Goal: Task Accomplishment & Management: Use online tool/utility

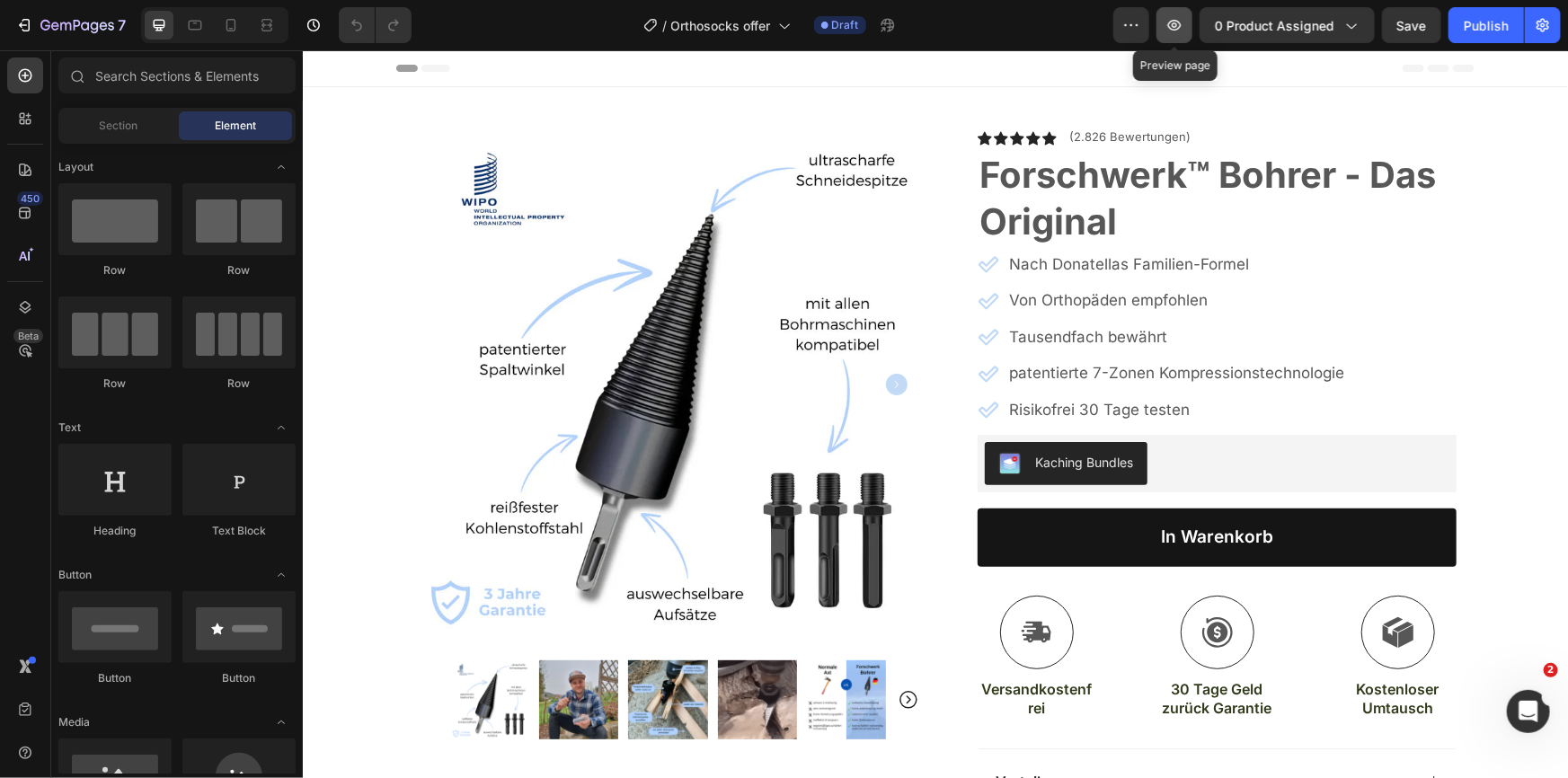
click at [1171, 14] on button "button" at bounding box center [1173, 24] width 36 height 36
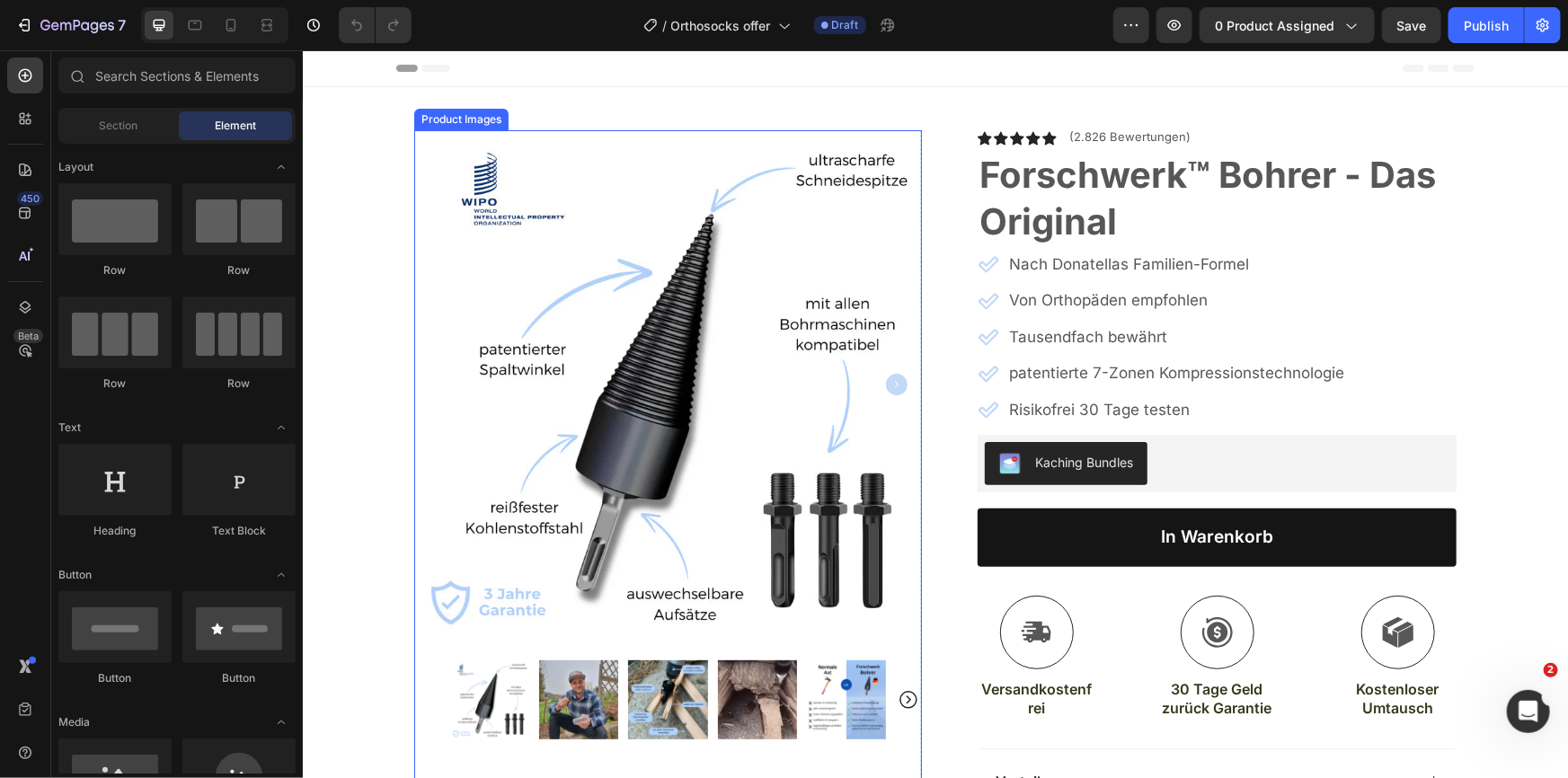
click at [564, 367] on img at bounding box center [667, 383] width 508 height 509
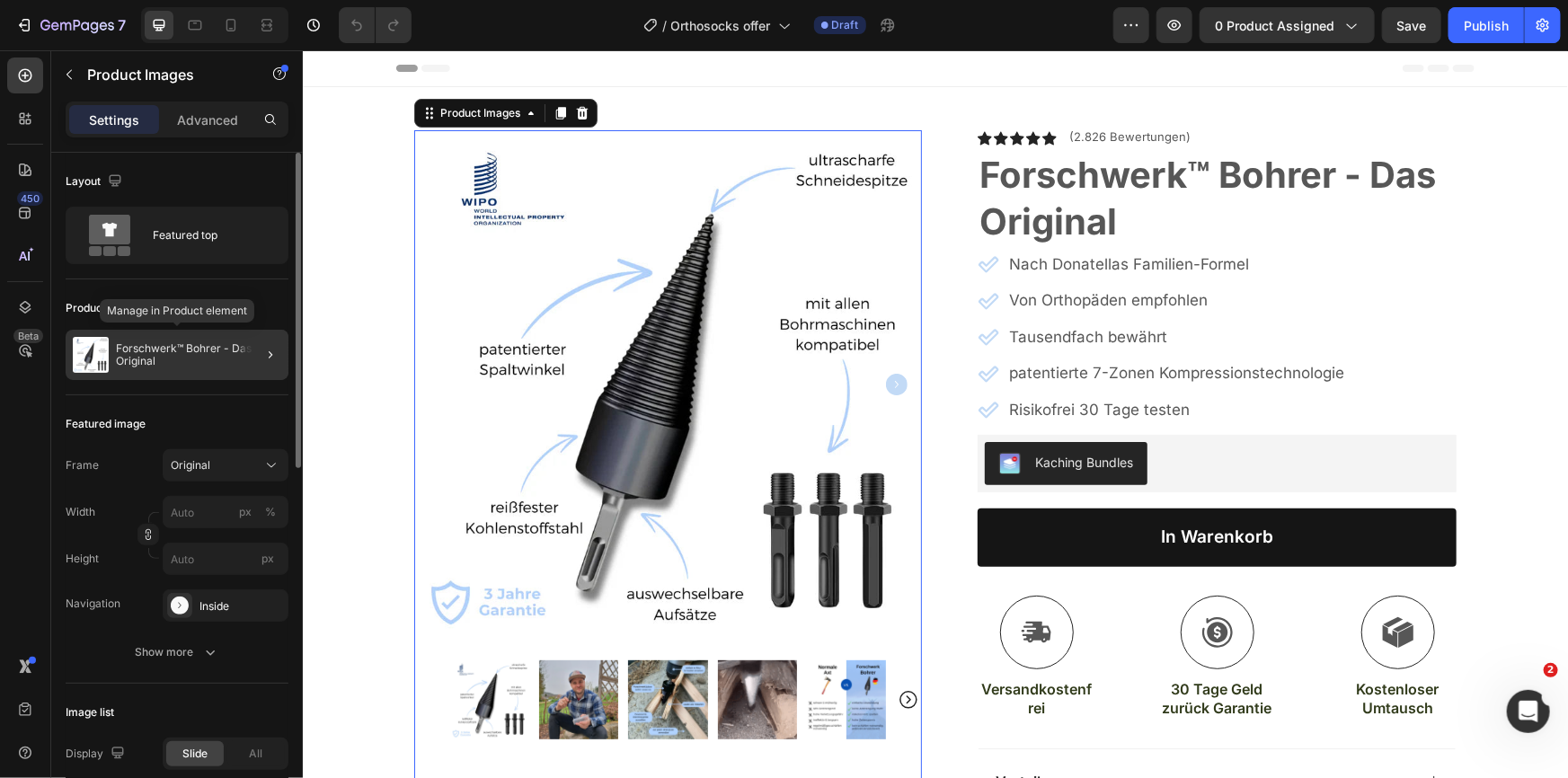
click at [205, 363] on p "Forschwerk™ Bohrer - Das Original" at bounding box center [198, 355] width 165 height 25
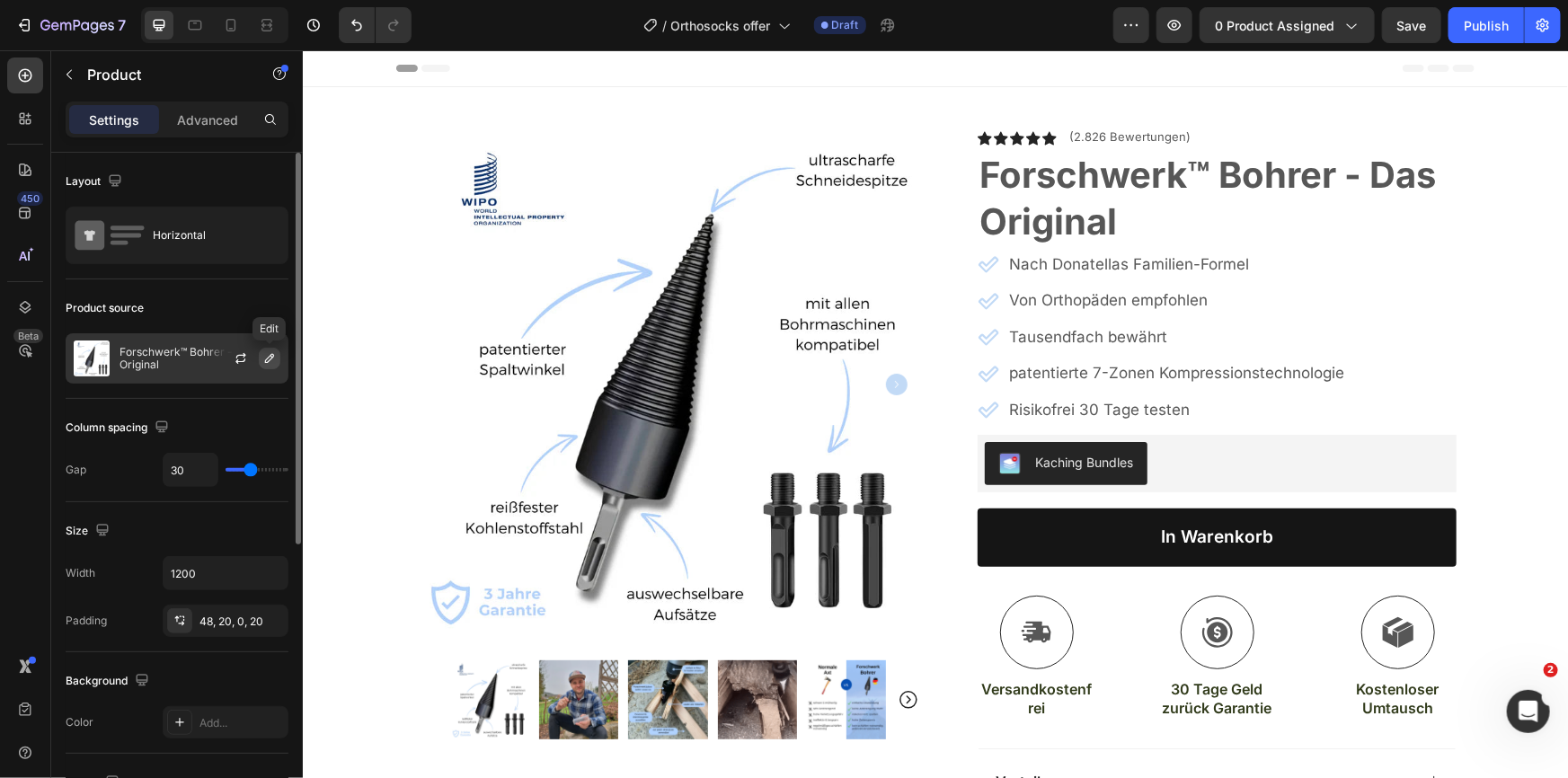
click at [262, 359] on icon "button" at bounding box center [269, 358] width 14 height 14
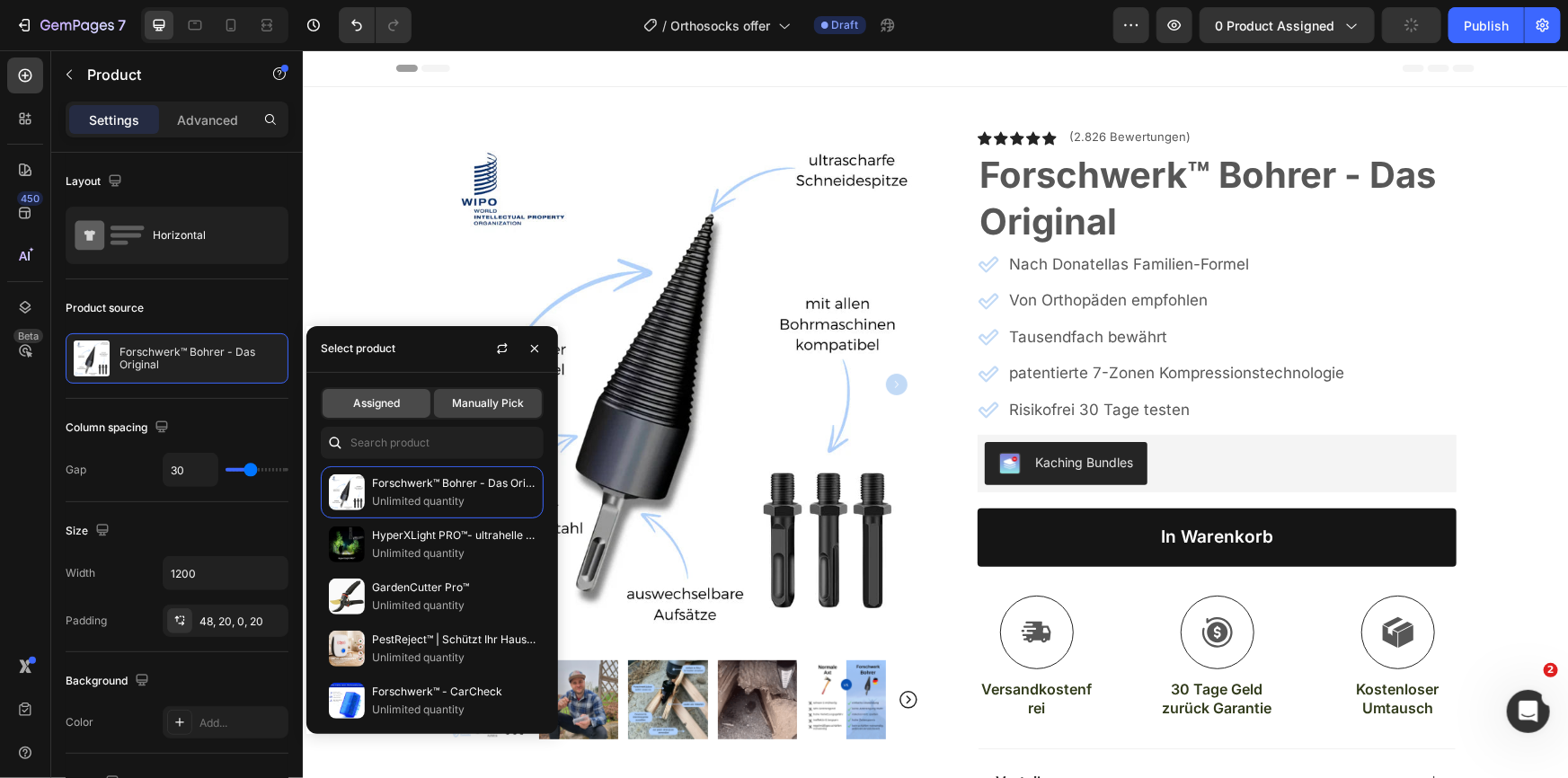
click at [369, 413] on div "Assigned" at bounding box center [376, 403] width 108 height 29
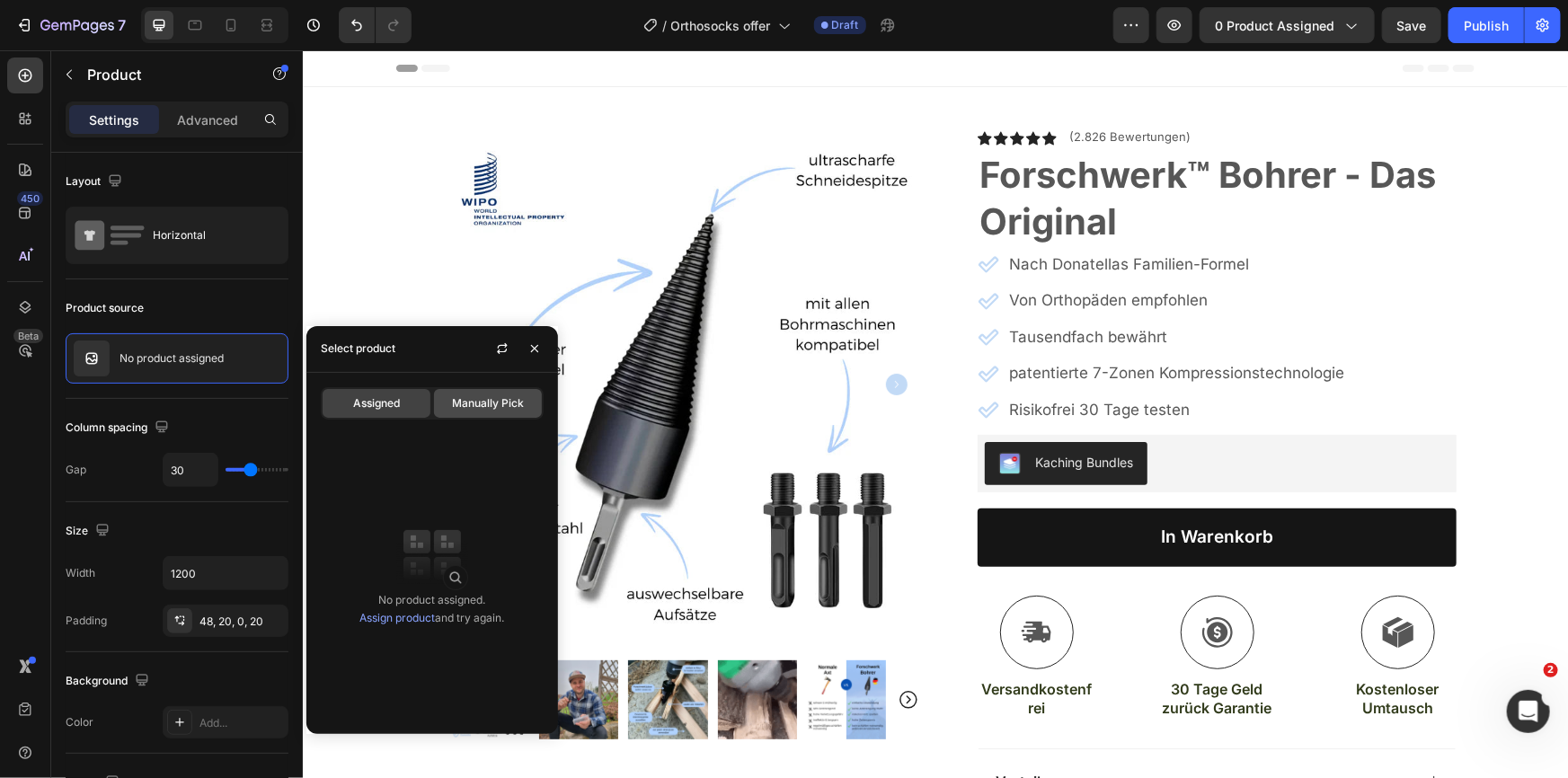
click at [466, 402] on span "Manually Pick" at bounding box center [487, 403] width 71 height 16
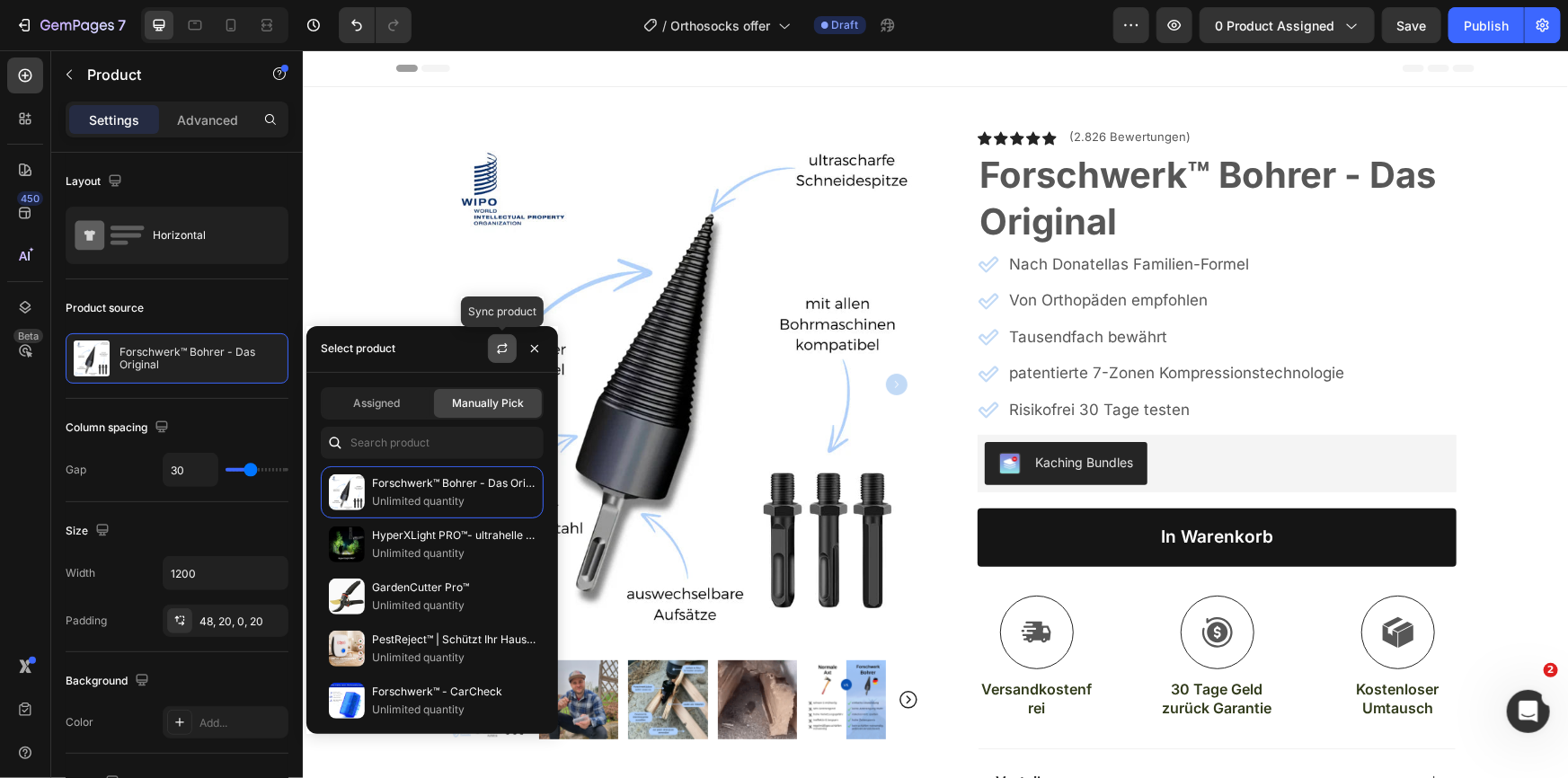
click at [500, 358] on button "button" at bounding box center [503, 348] width 29 height 29
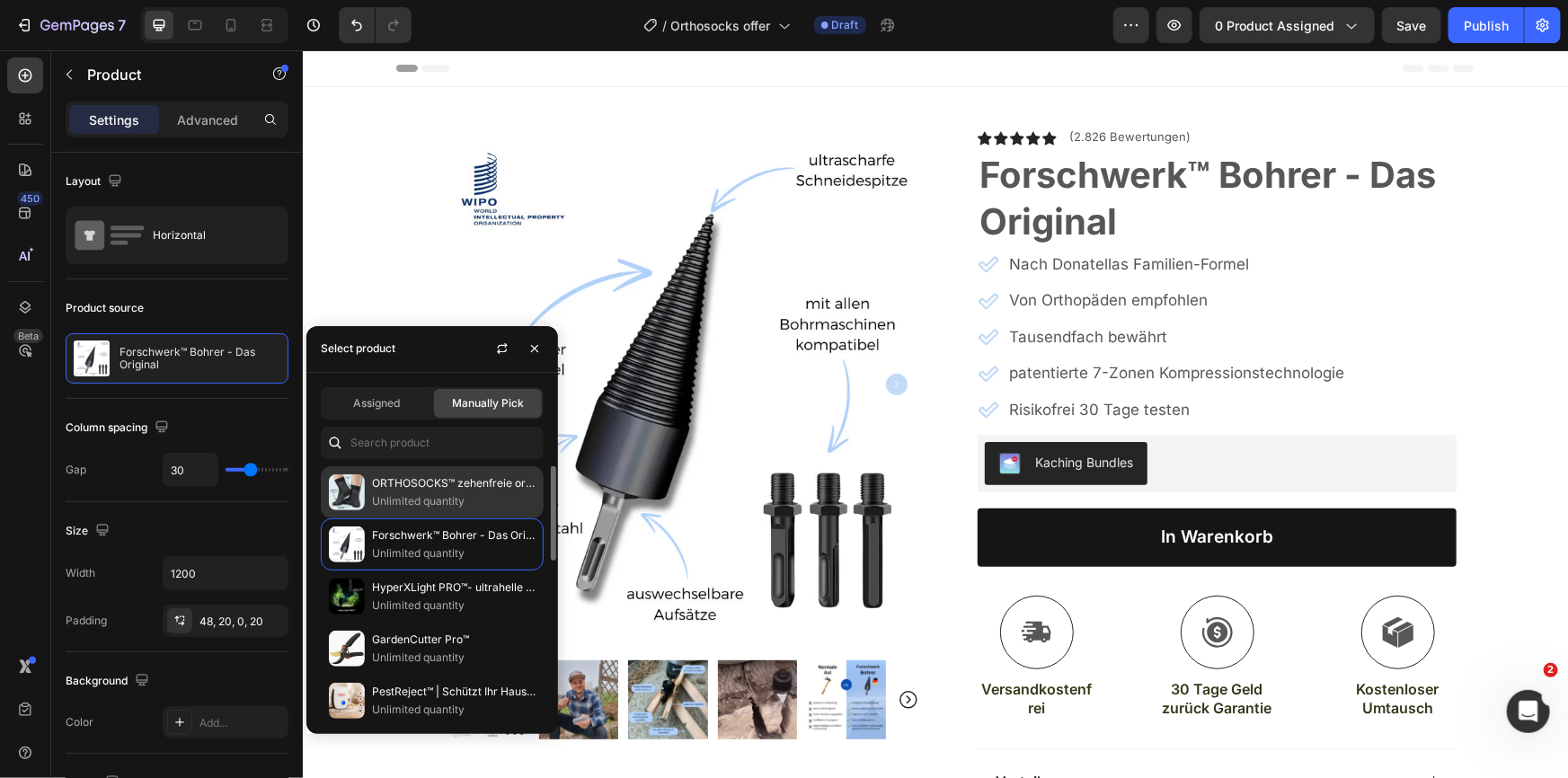
click at [496, 503] on p "Unlimited quantity" at bounding box center [454, 501] width 163 height 18
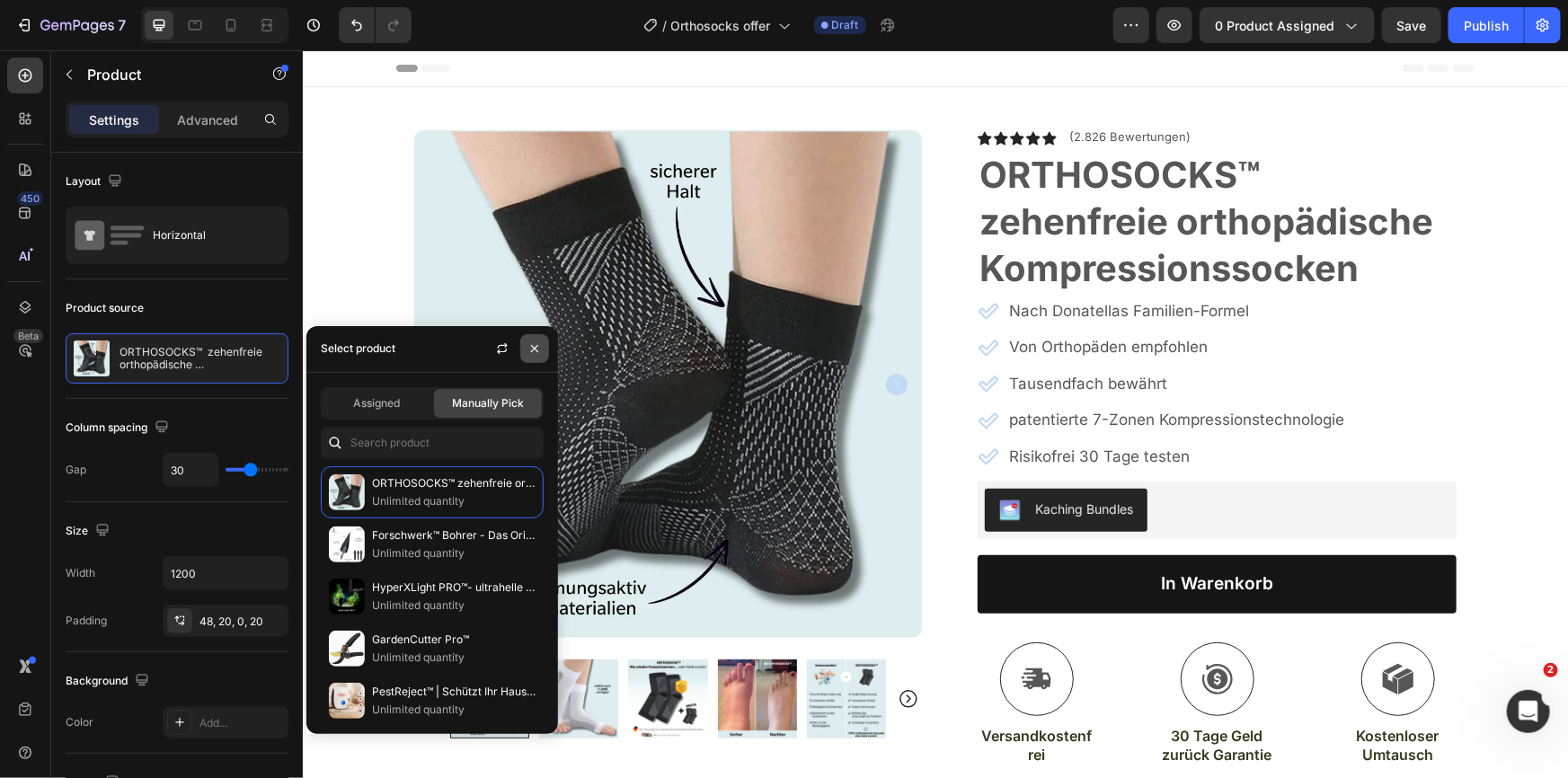
click at [534, 352] on icon "button" at bounding box center [535, 348] width 14 height 14
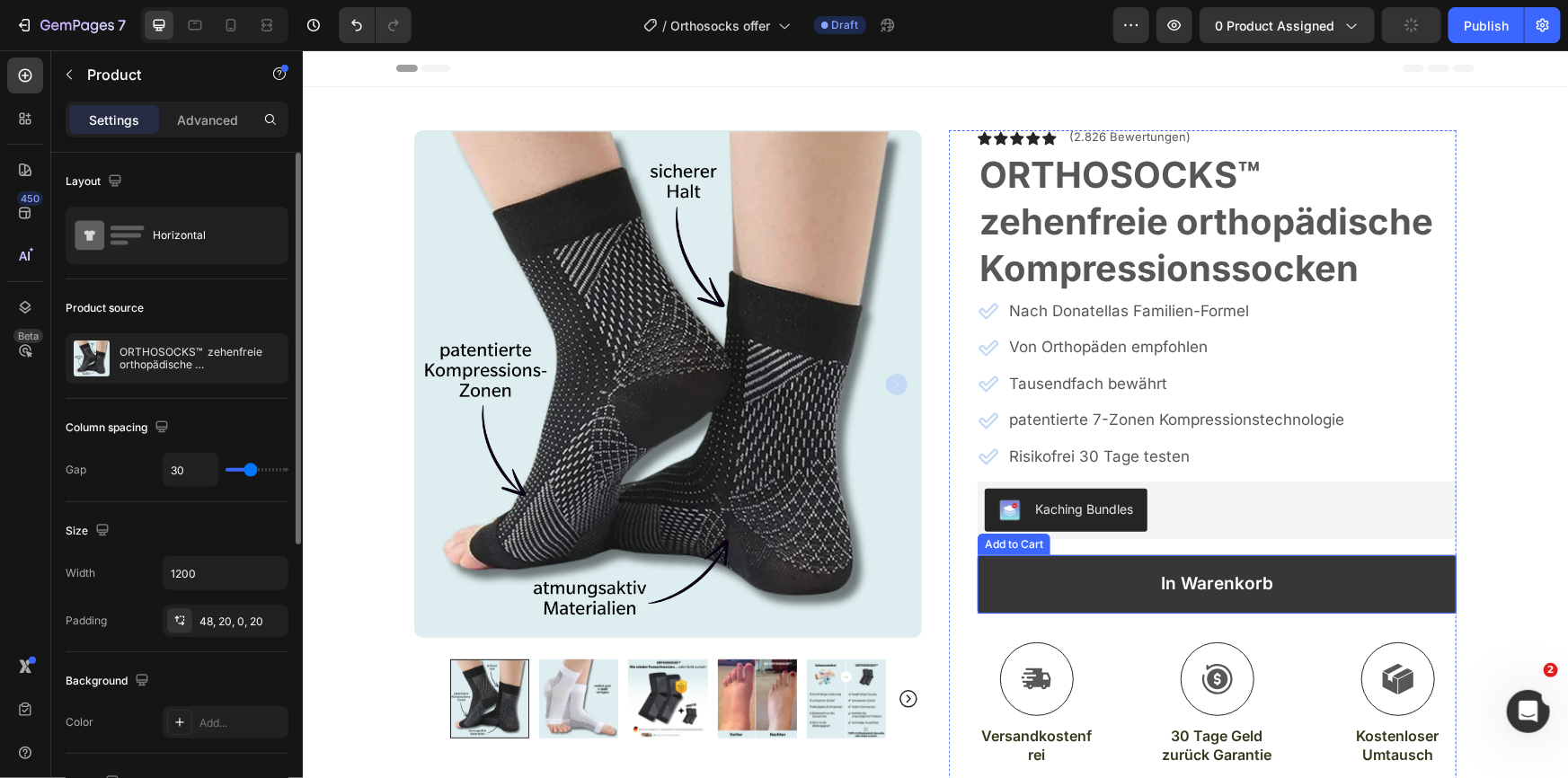
click at [1059, 576] on button "In Warenkorb" at bounding box center [1216, 584] width 479 height 59
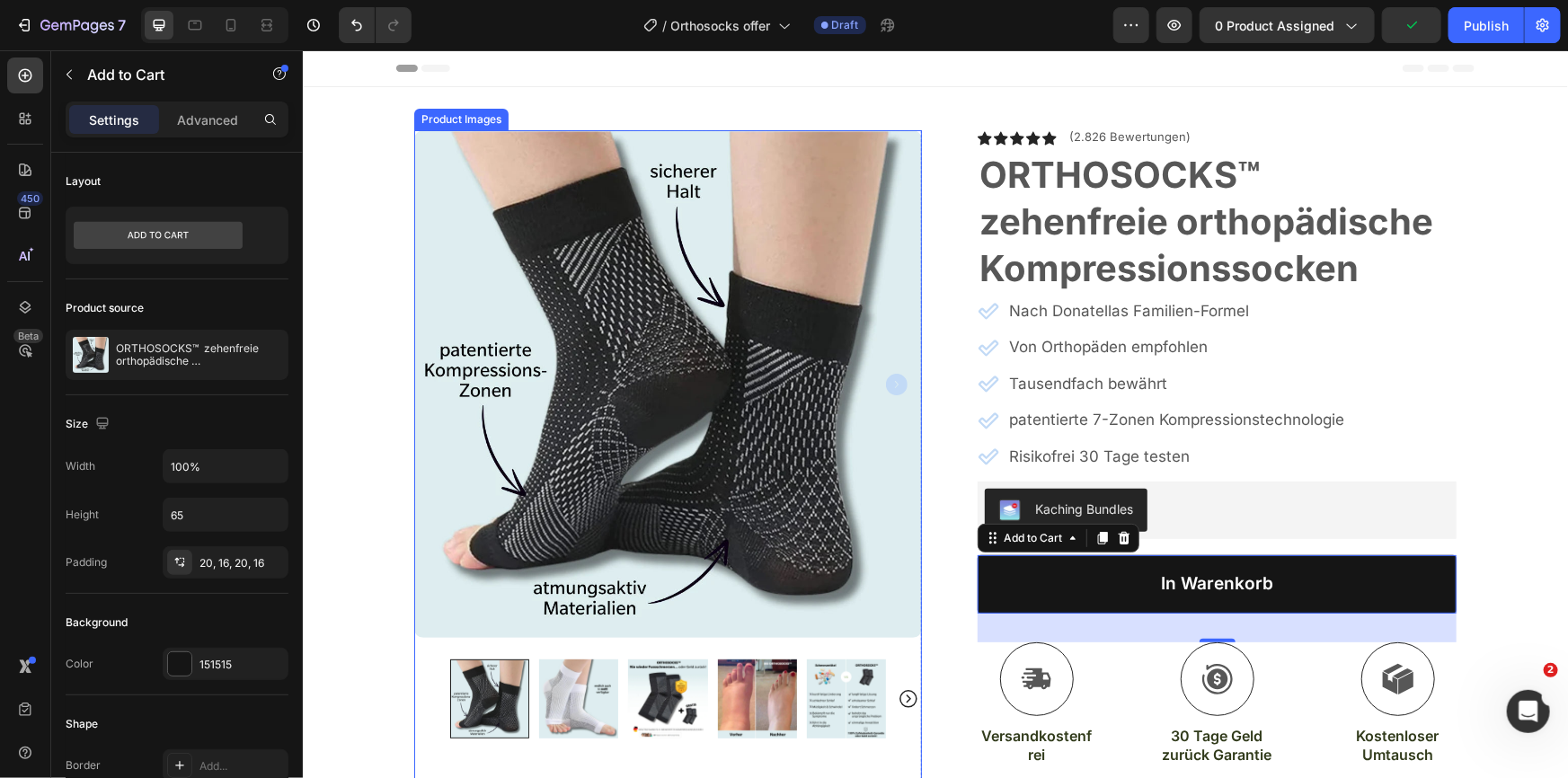
click at [527, 360] on img at bounding box center [667, 383] width 508 height 508
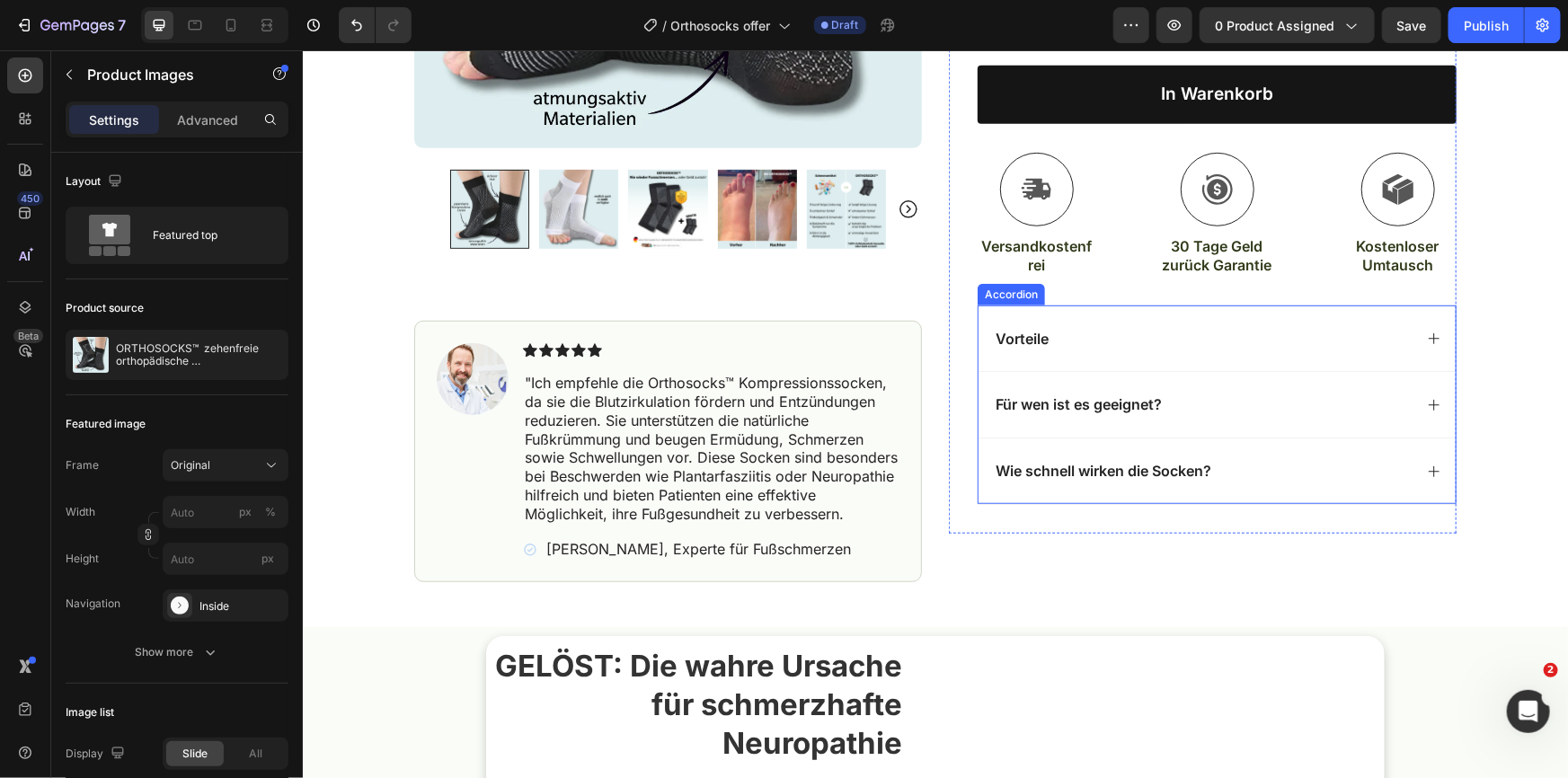
scroll to position [326, 0]
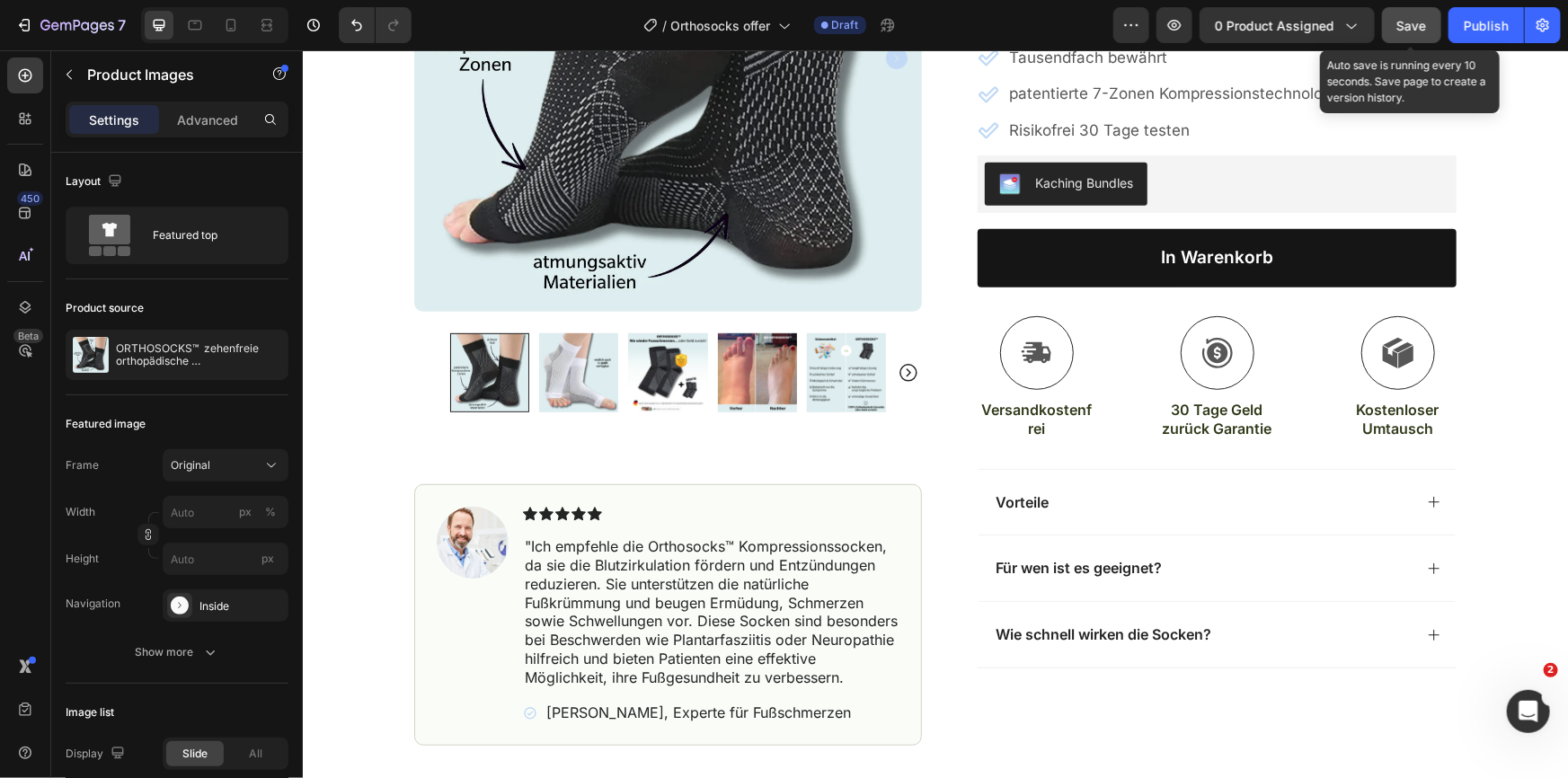
click at [1415, 25] on span "Save" at bounding box center [1412, 26] width 30 height 15
click at [1413, 31] on span "Save" at bounding box center [1412, 26] width 30 height 15
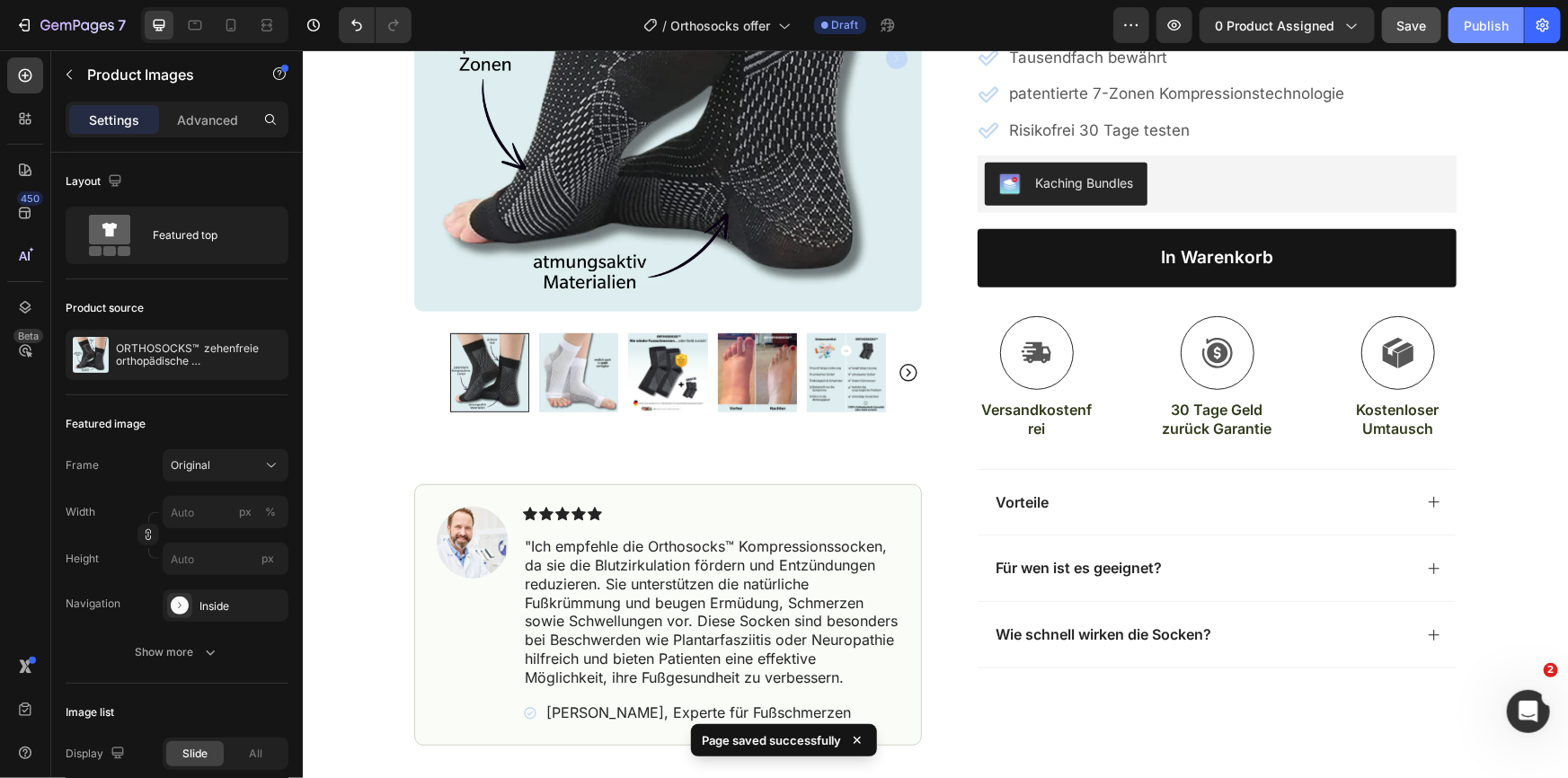
click at [1477, 20] on div "Publish" at bounding box center [1486, 26] width 45 height 19
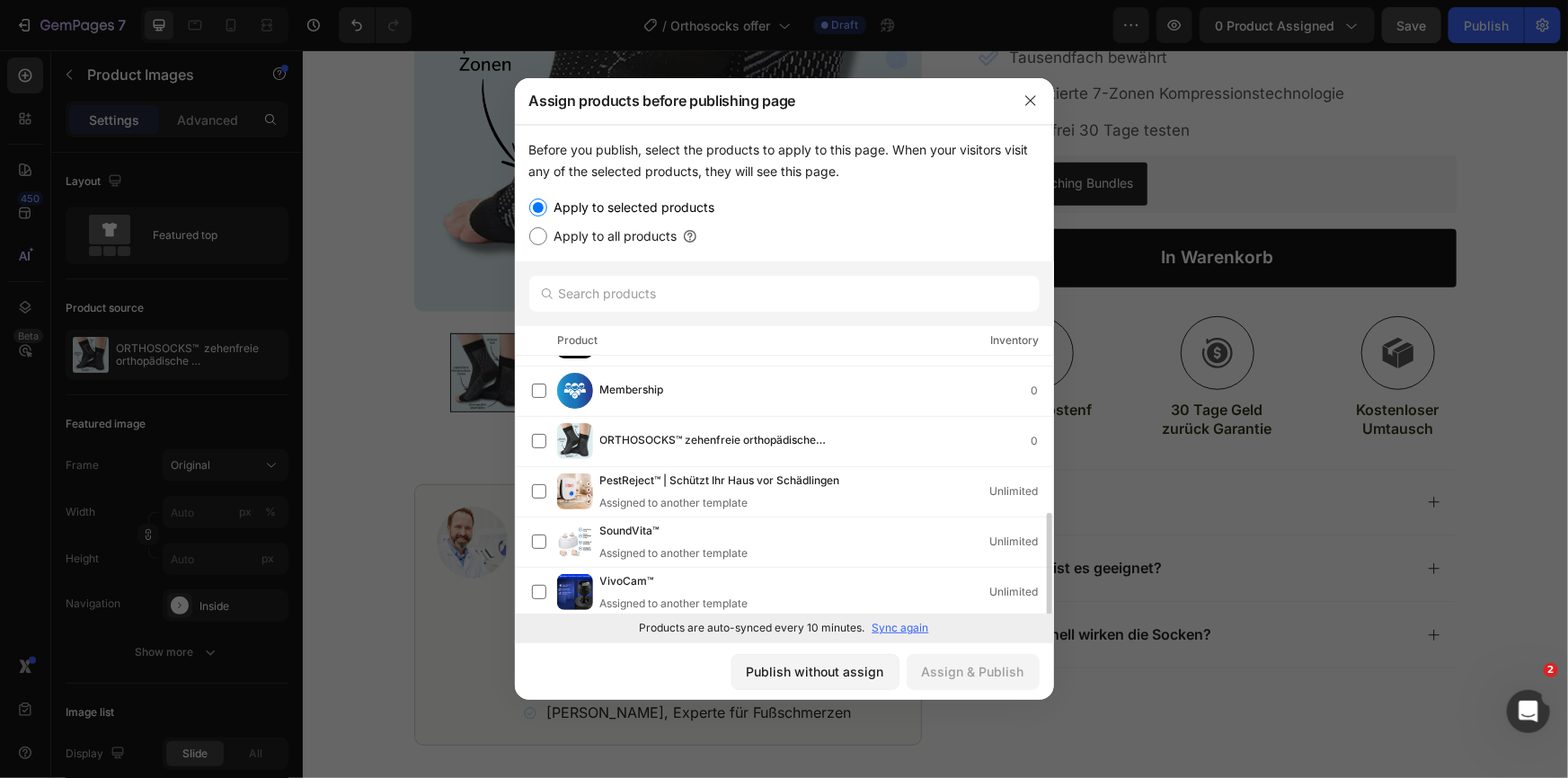
scroll to position [392, 0]
click at [808, 439] on span "ORTHOSOCKS™ zehenfreie orthopädische Kompressionssocken" at bounding box center [756, 441] width 313 height 19
click at [938, 669] on div "Assign & Publish" at bounding box center [973, 672] width 102 height 19
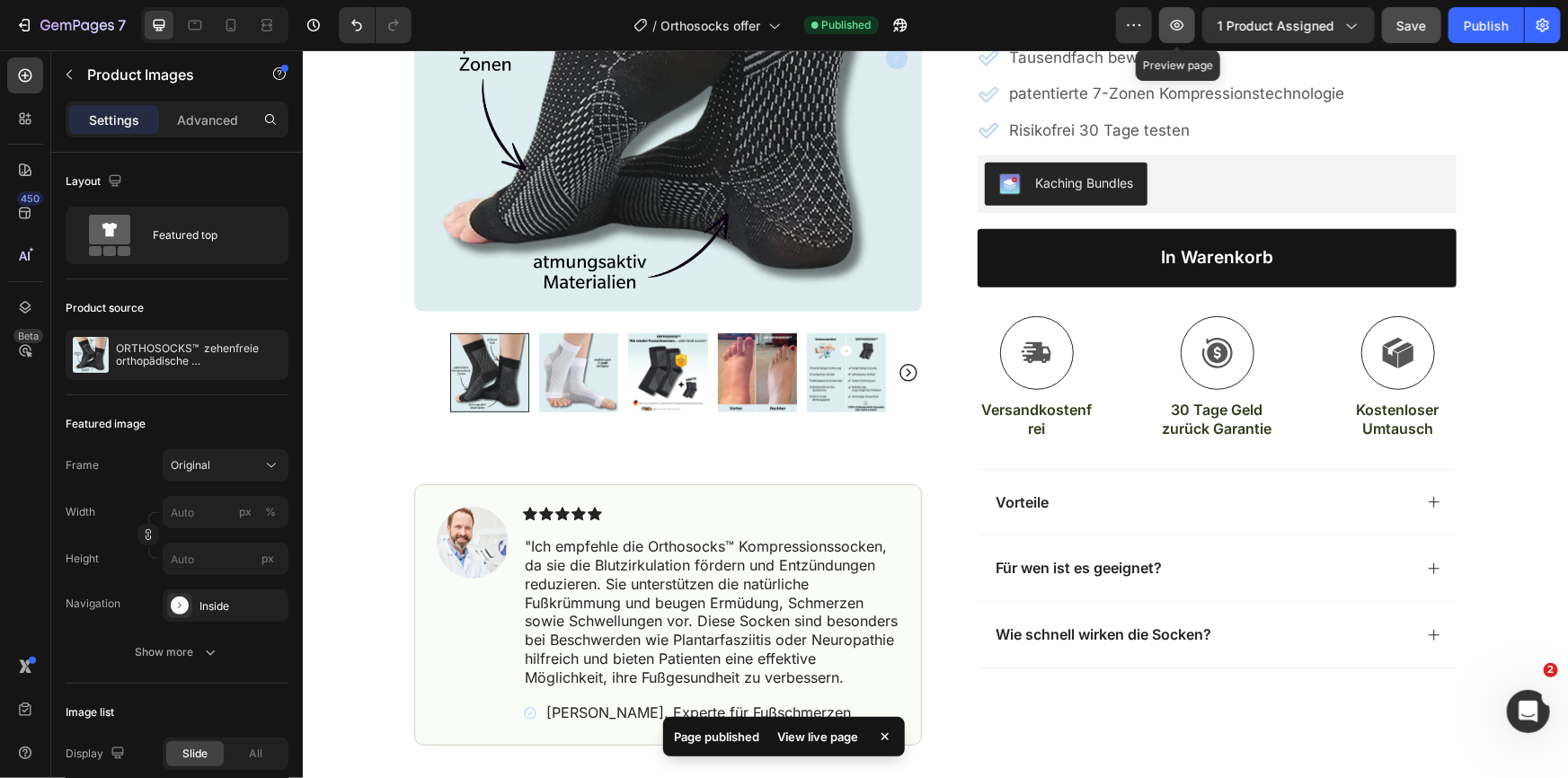
click at [1182, 19] on icon "button" at bounding box center [1177, 25] width 18 height 18
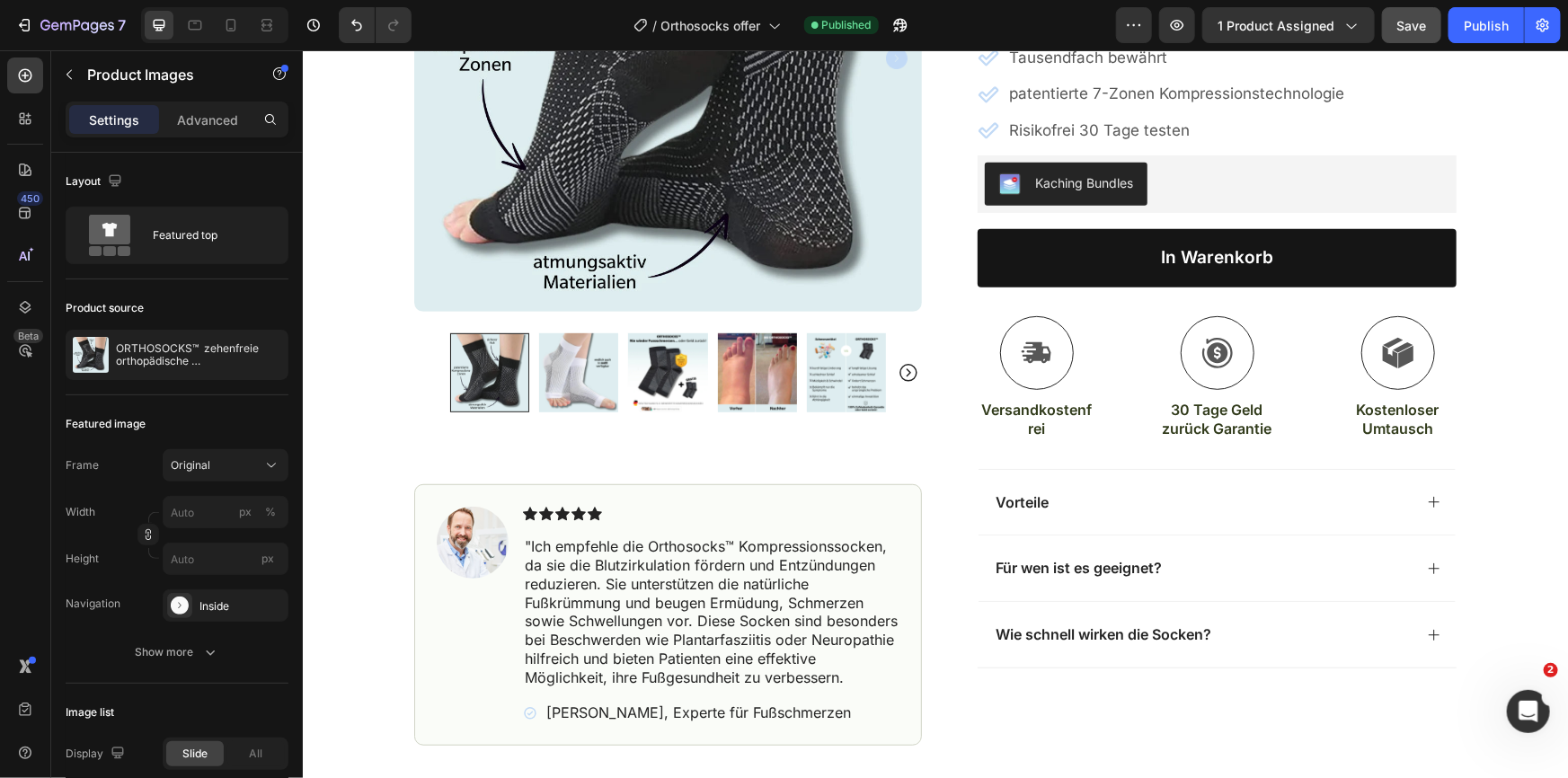
scroll to position [0, 0]
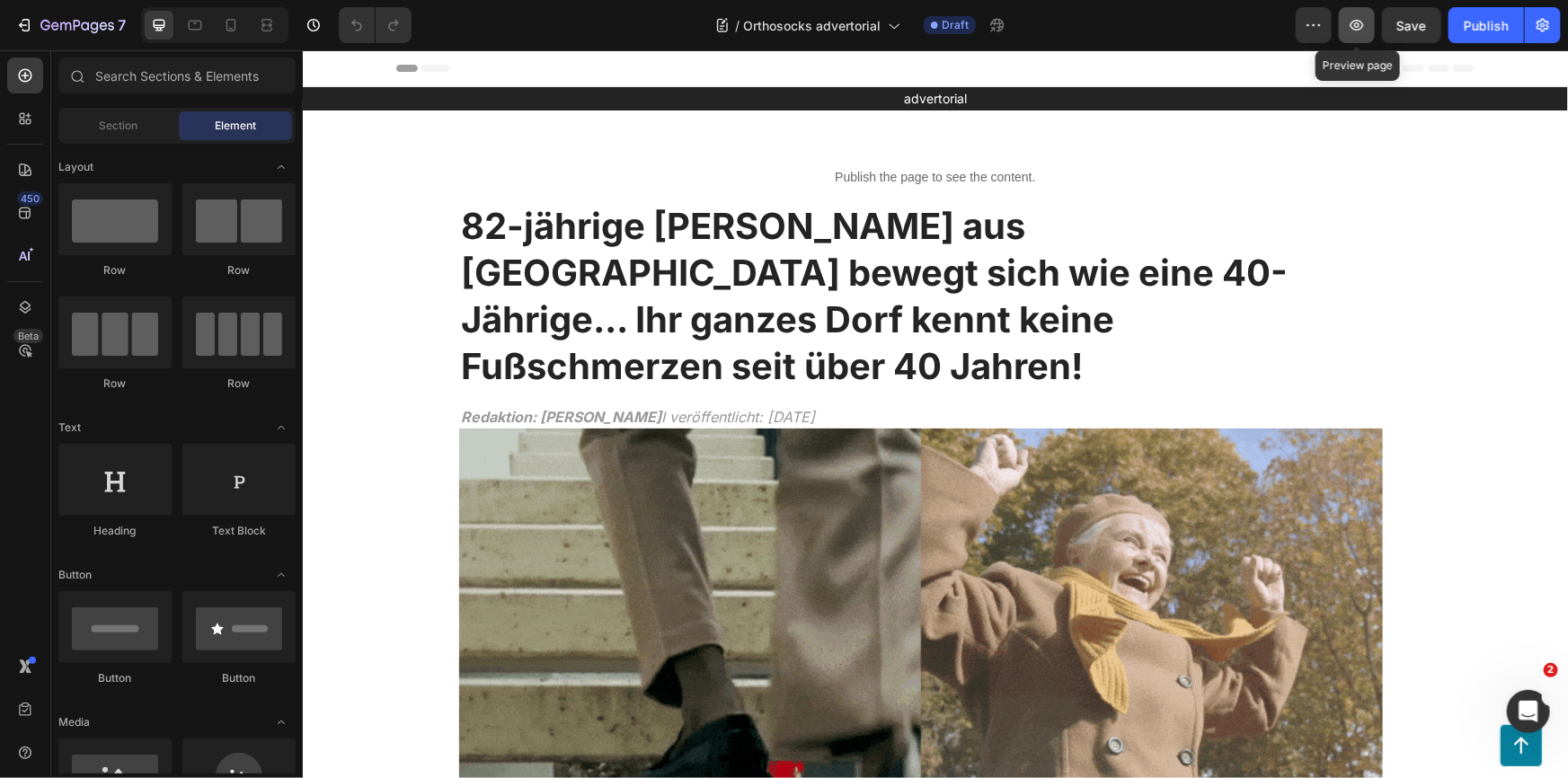
click at [1357, 17] on icon "button" at bounding box center [1357, 25] width 18 height 18
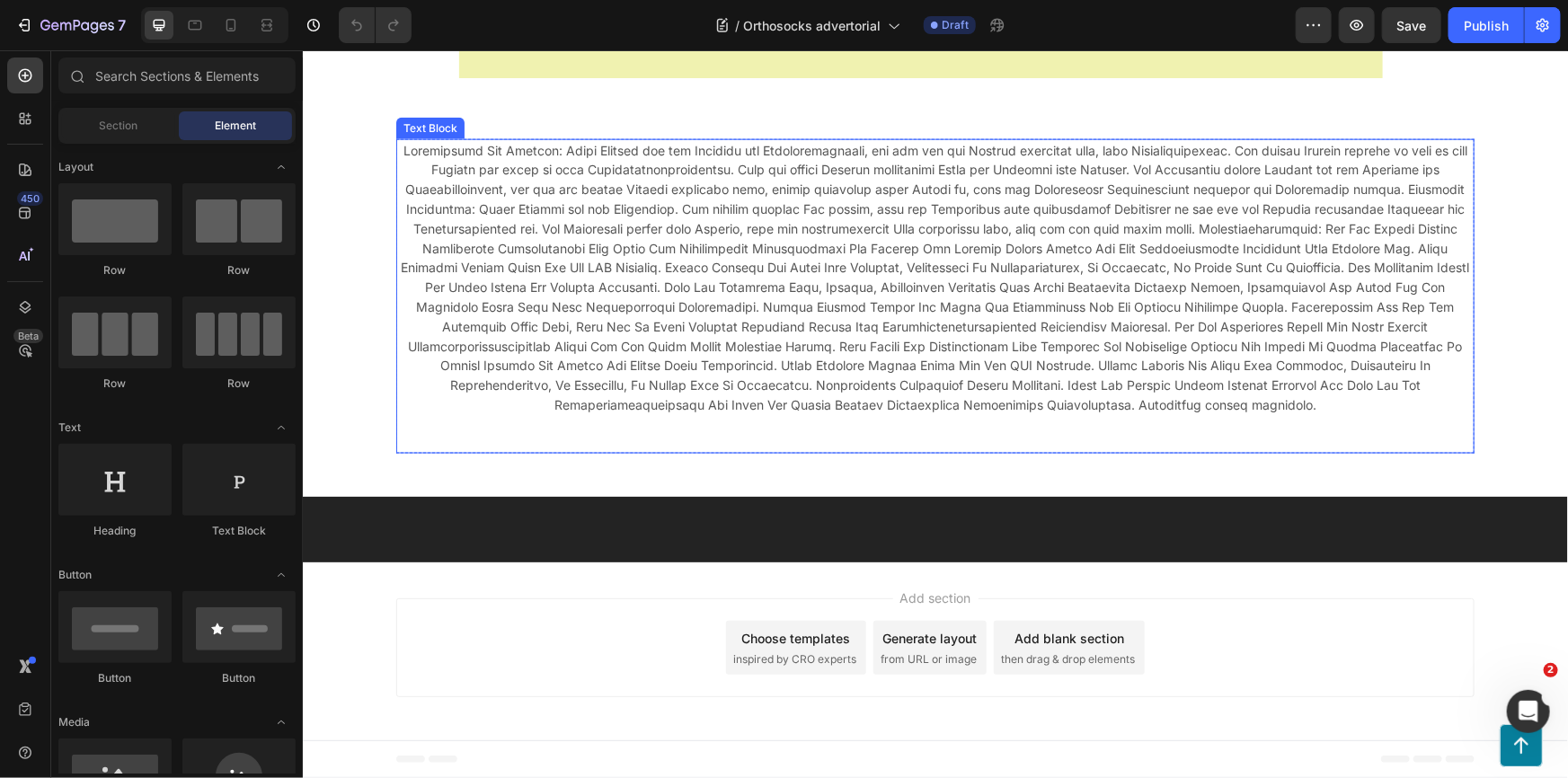
scroll to position [16764, 0]
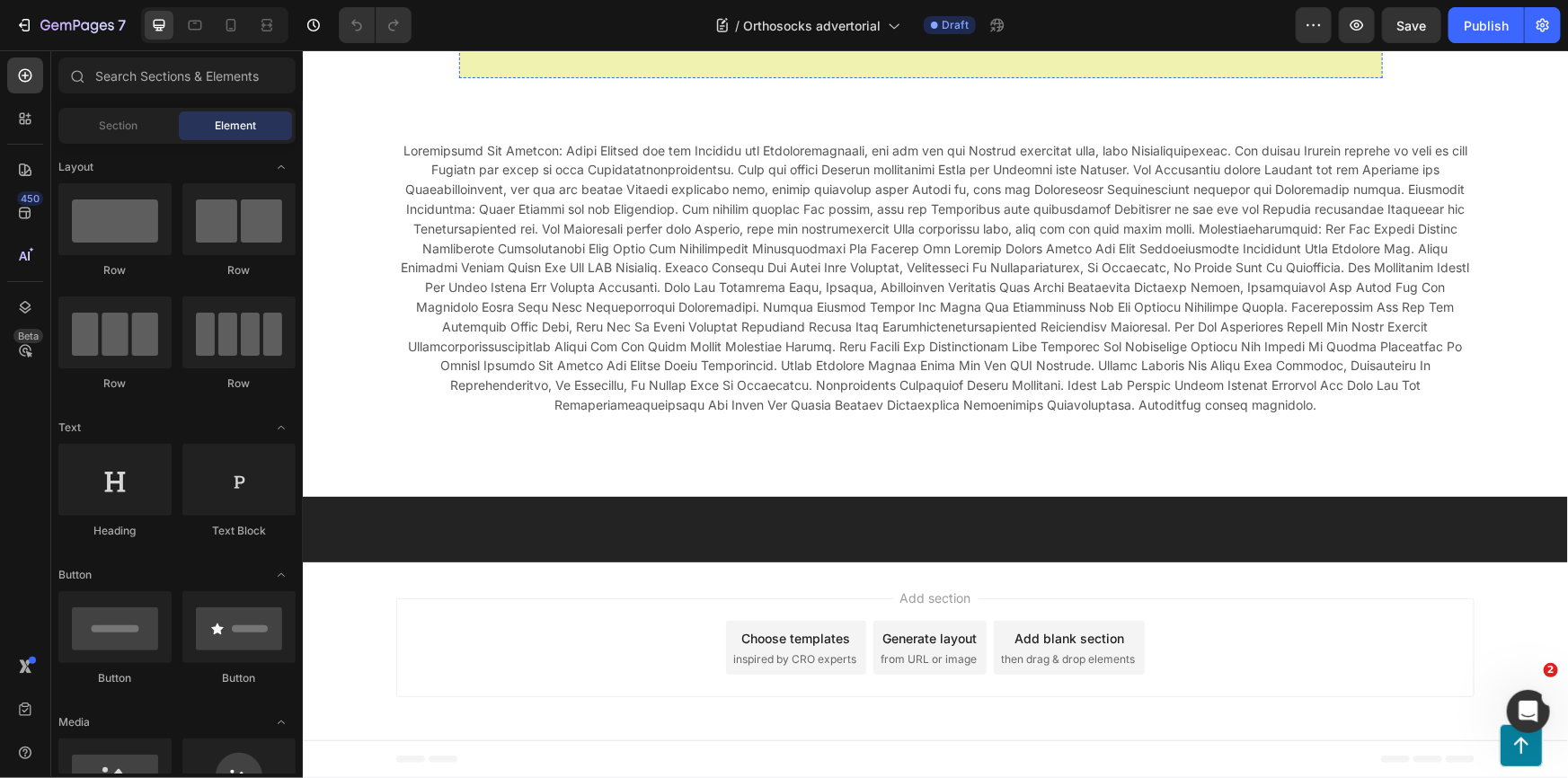
click at [853, 42] on span "Weiterleitung direkt auf die offizielle Seite des Herstellers" at bounding box center [921, 30] width 498 height 21
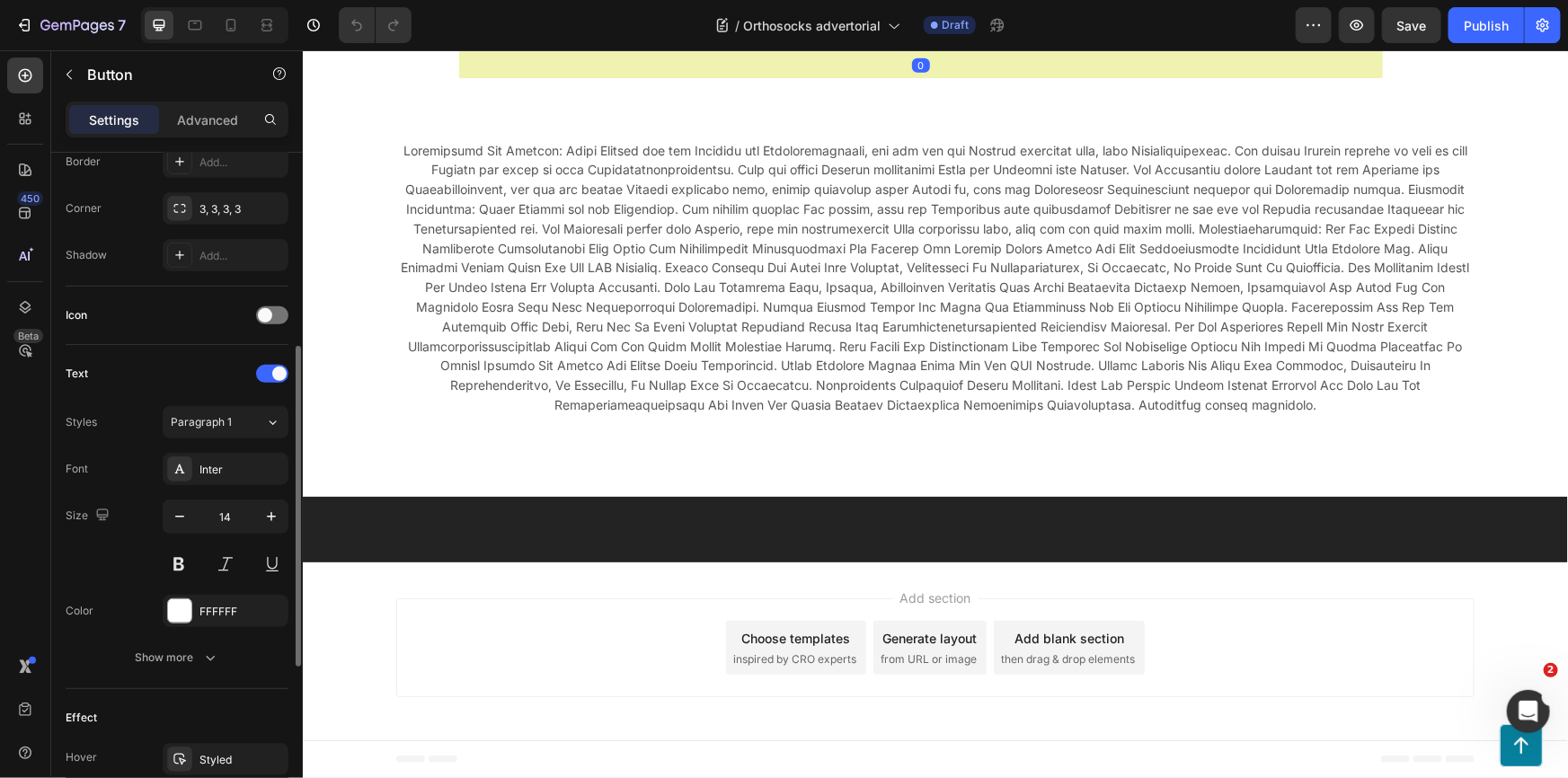
scroll to position [750, 0]
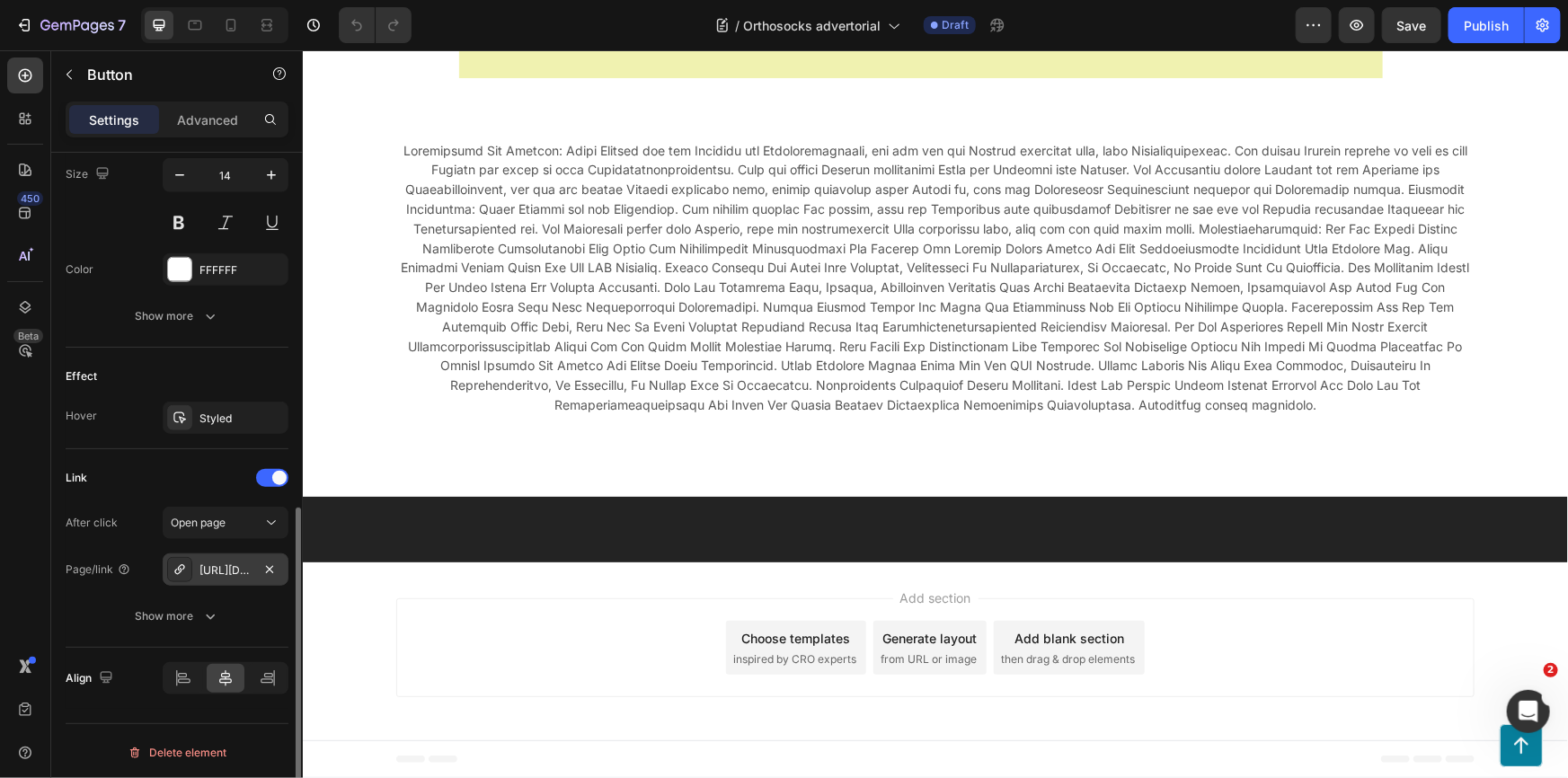
click at [179, 569] on icon at bounding box center [179, 570] width 10 height 10
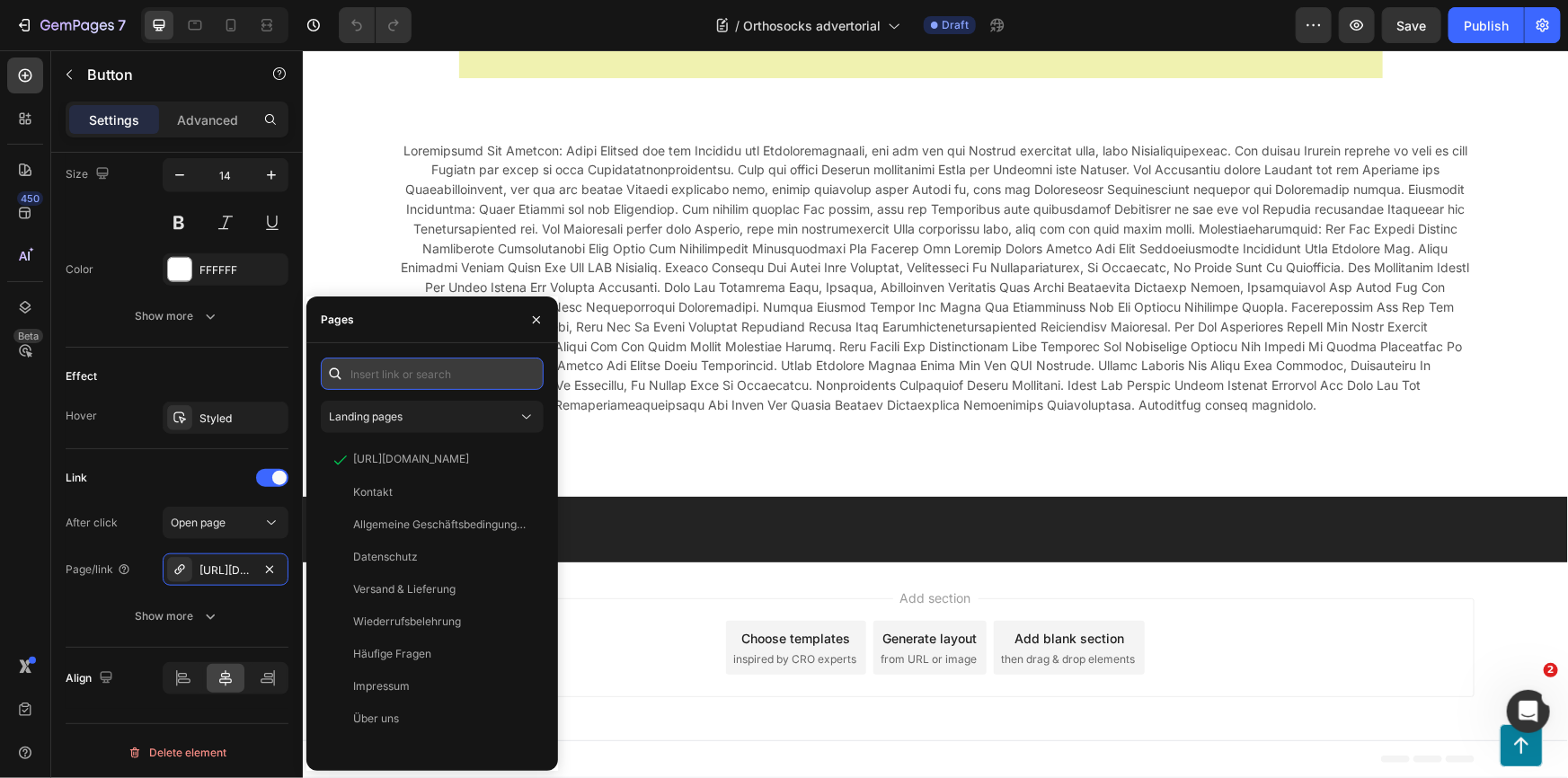
click at [394, 373] on input "text" at bounding box center [431, 375] width 223 height 33
paste input "https://forschwerk.com/a/gempages?version=v7&shop_id=578863101407920763&theme_p…"
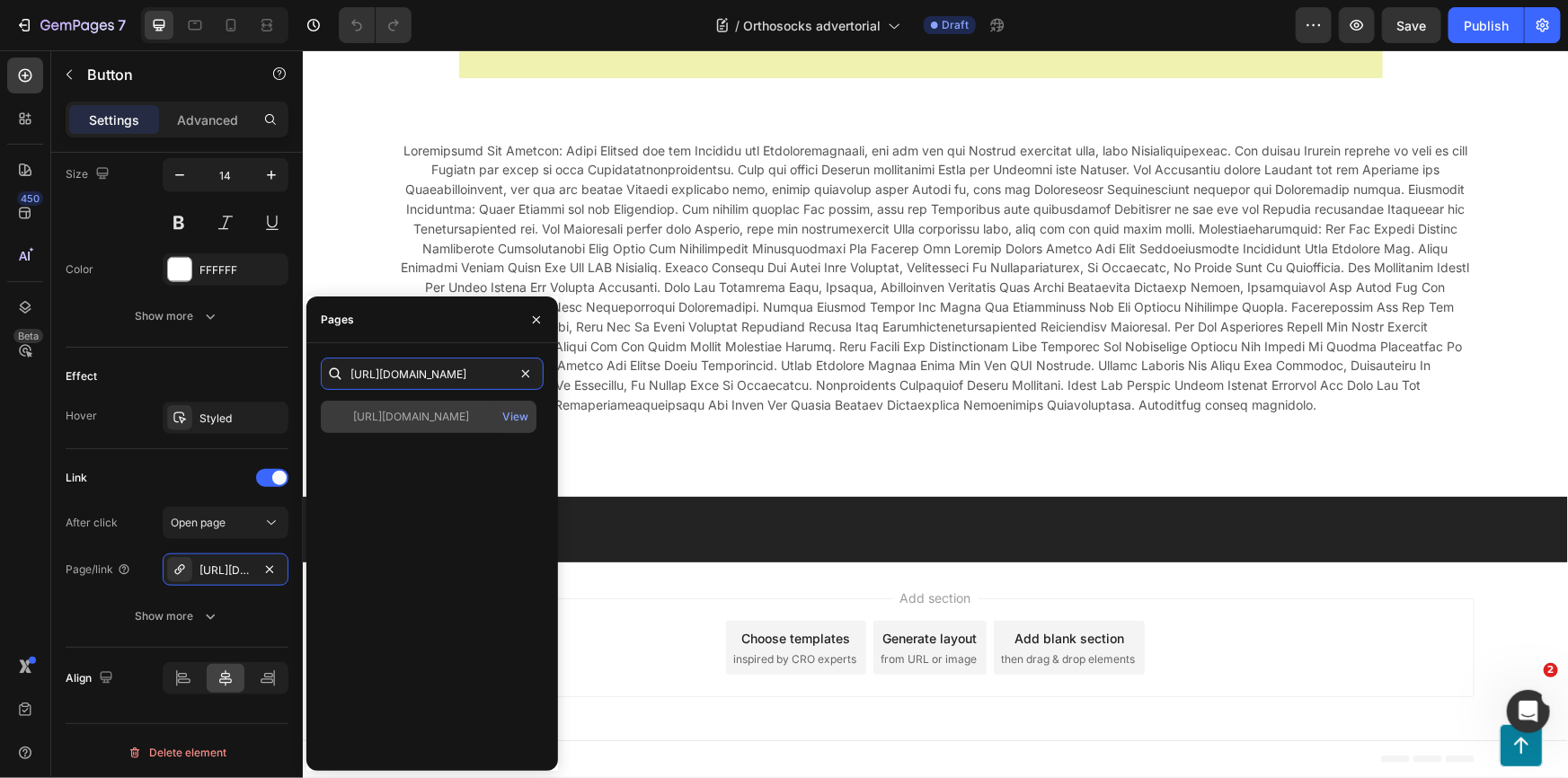
type input "https://forschwerk.com/a/gempages?version=v7&shop_id=578863101407920763&theme_p…"
click at [408, 422] on div "https://forschwerk.com/a/gempages?version=v7&shop_id=578863101407920763&theme_p…" at bounding box center [411, 417] width 116 height 16
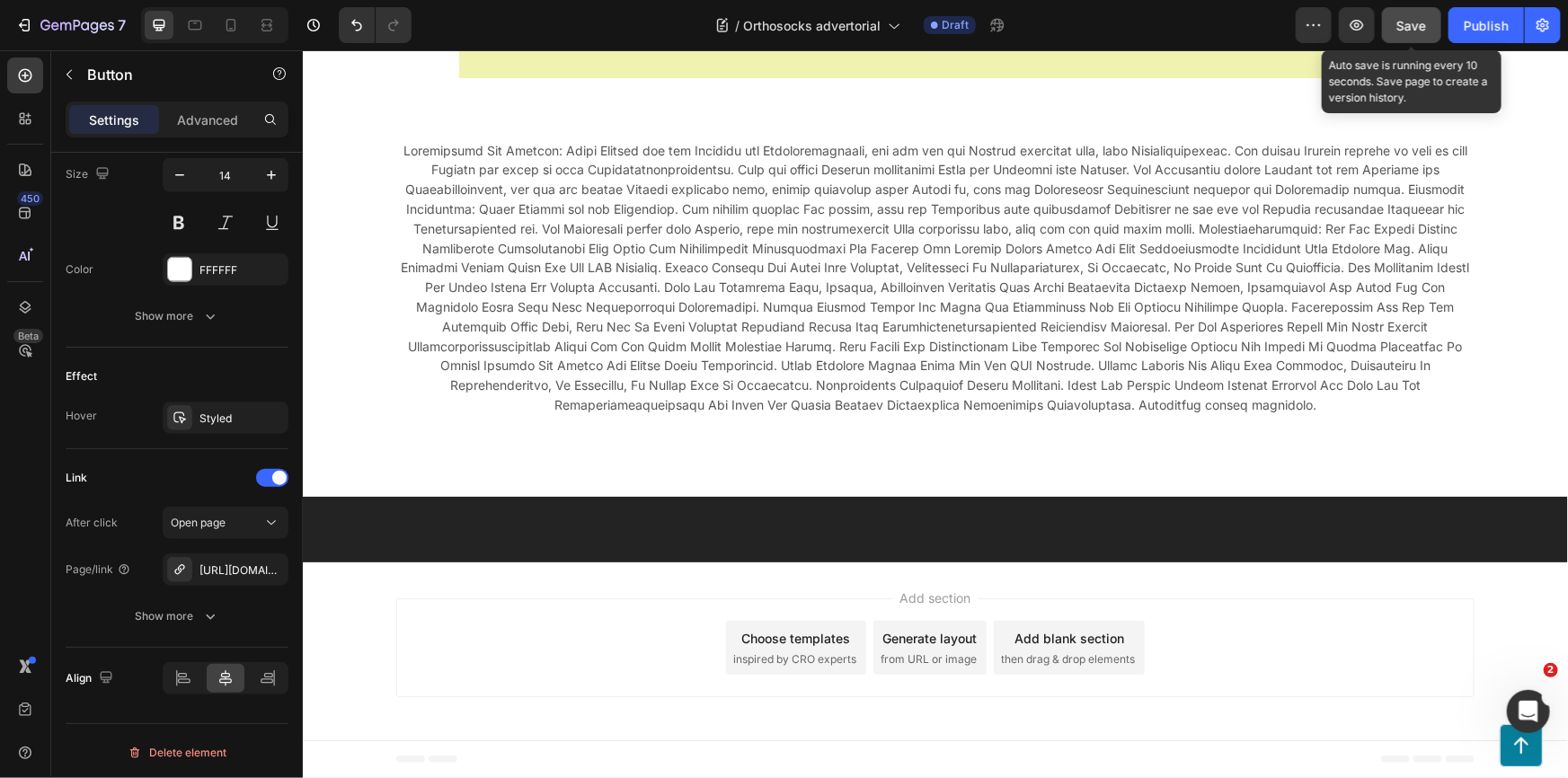
click at [1413, 19] on span "Save" at bounding box center [1412, 26] width 30 height 15
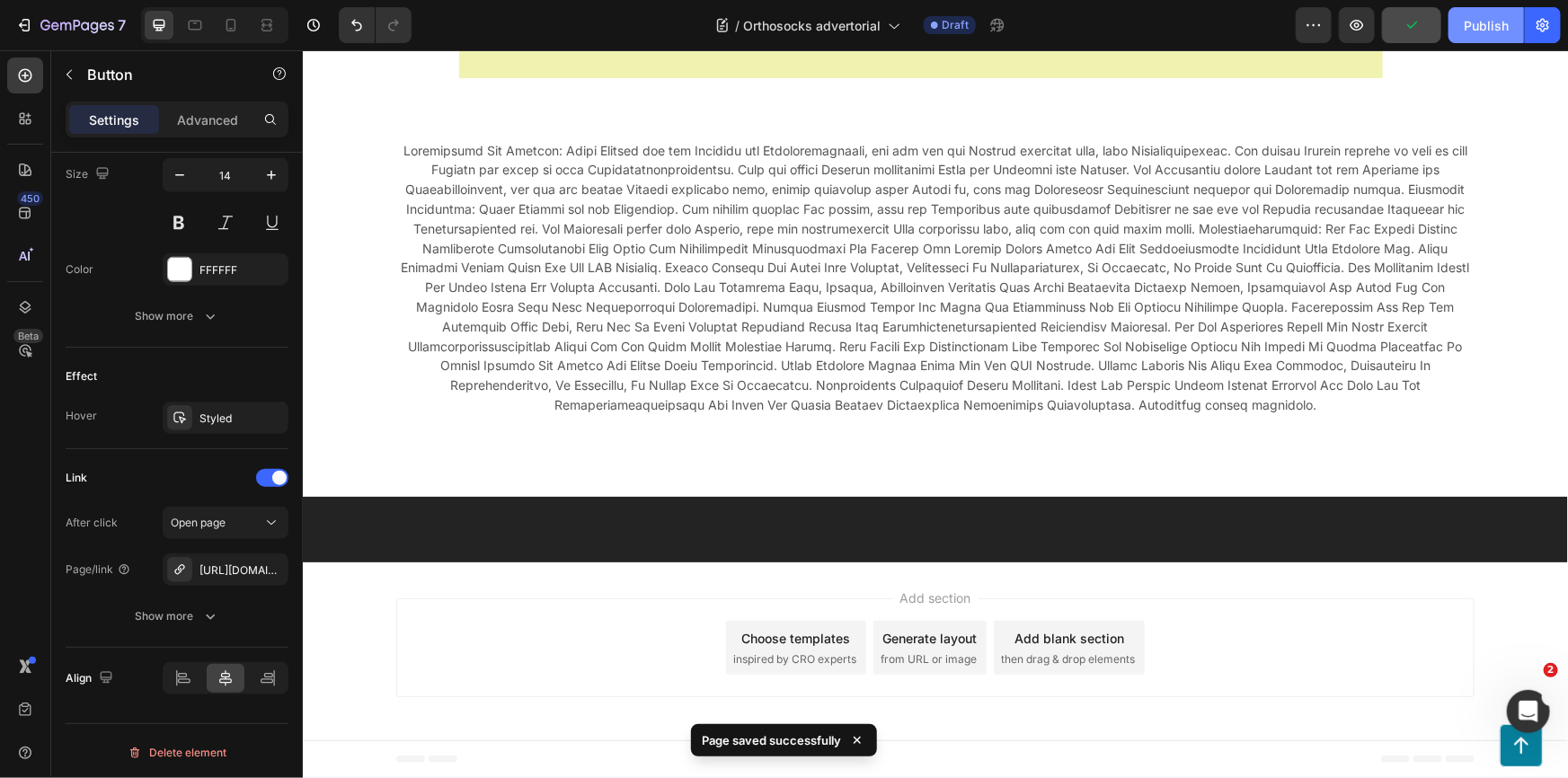
click at [1471, 26] on div "Publish" at bounding box center [1486, 26] width 45 height 19
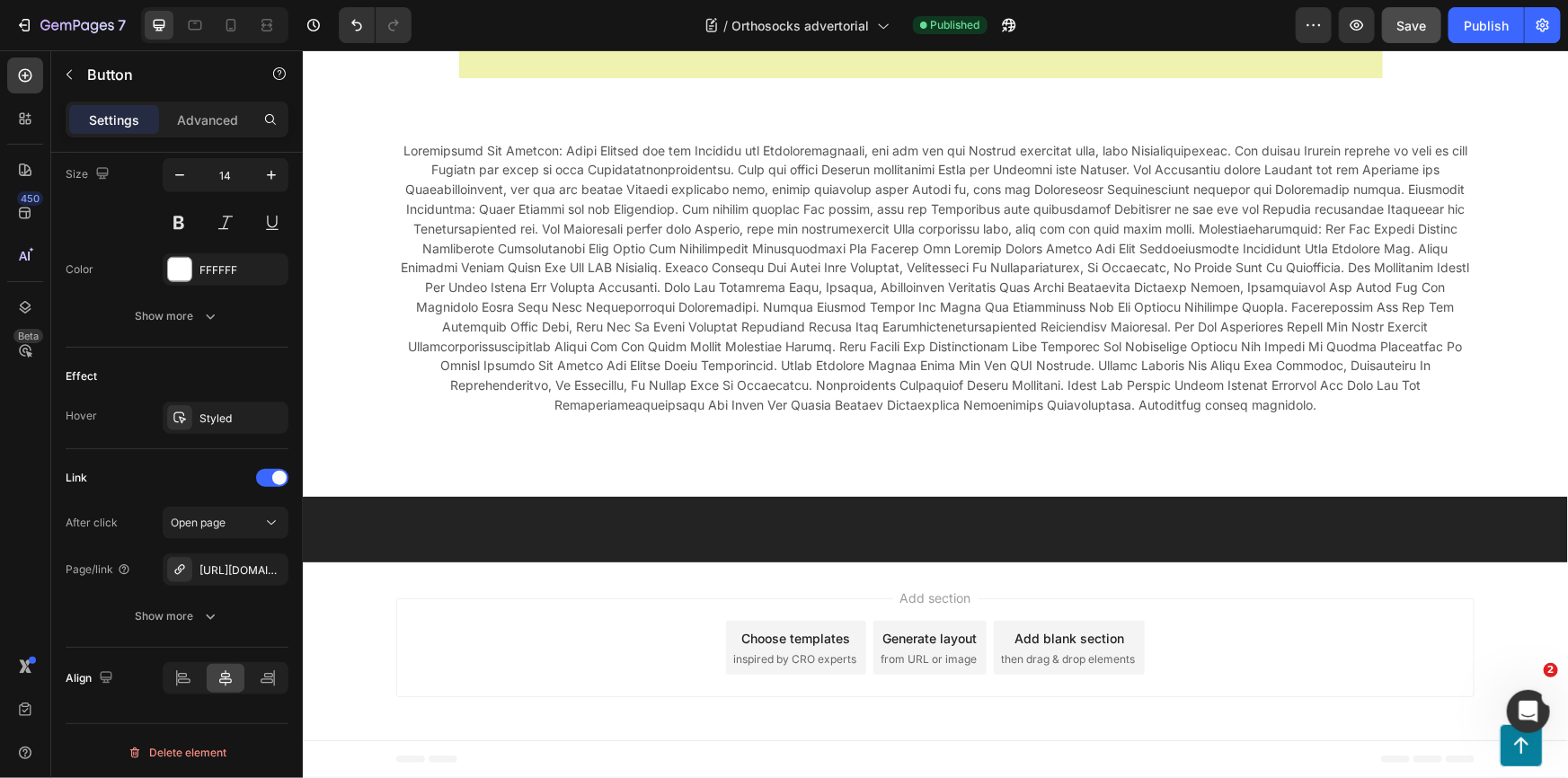
click at [871, 20] on strong "Verfügbarkeit von Orthosocks™ überprüfen" at bounding box center [920, 7] width 492 height 28
click at [267, 569] on icon "button" at bounding box center [269, 569] width 7 height 7
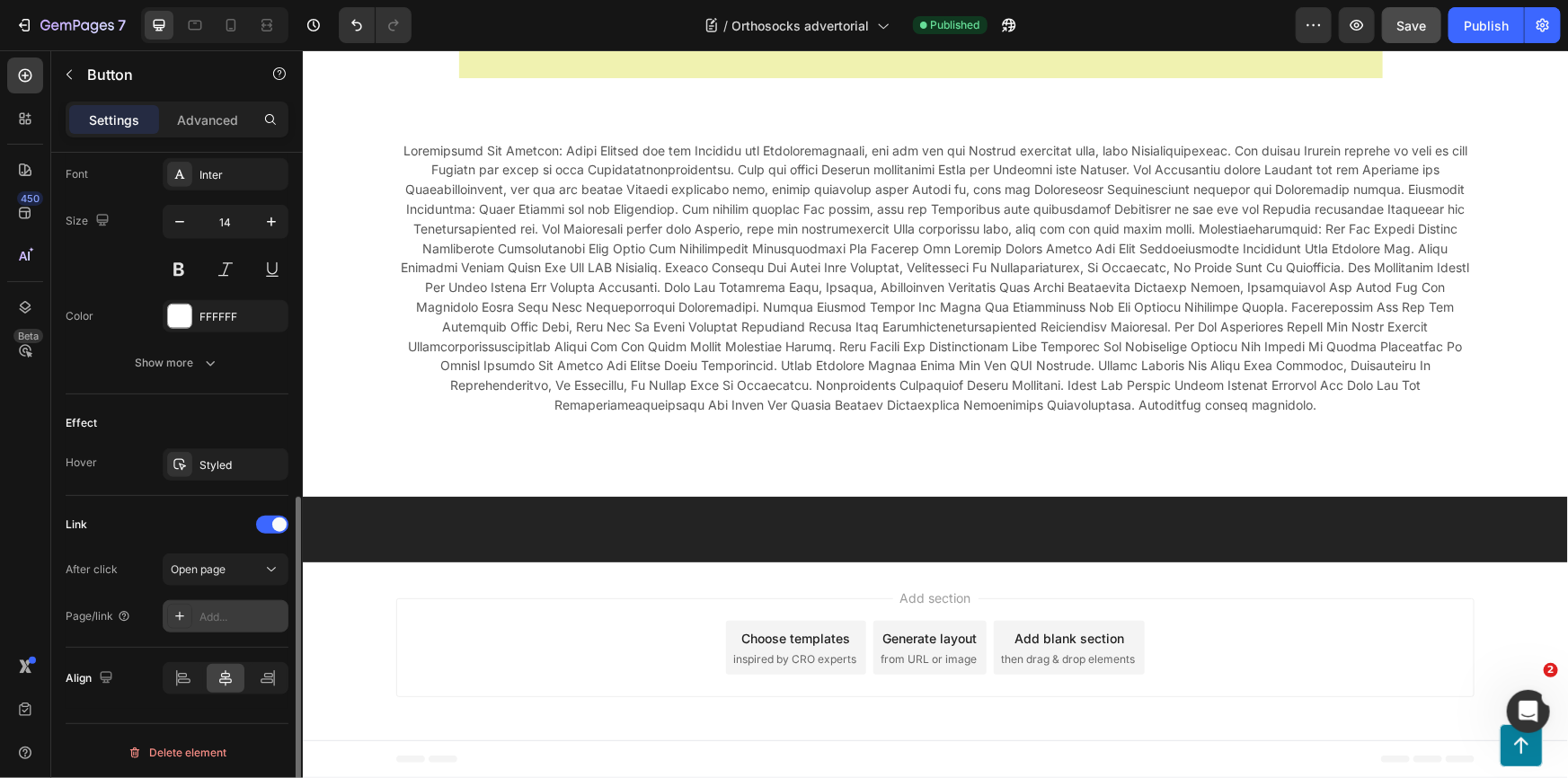
click at [222, 609] on div "Add..." at bounding box center [242, 617] width 85 height 16
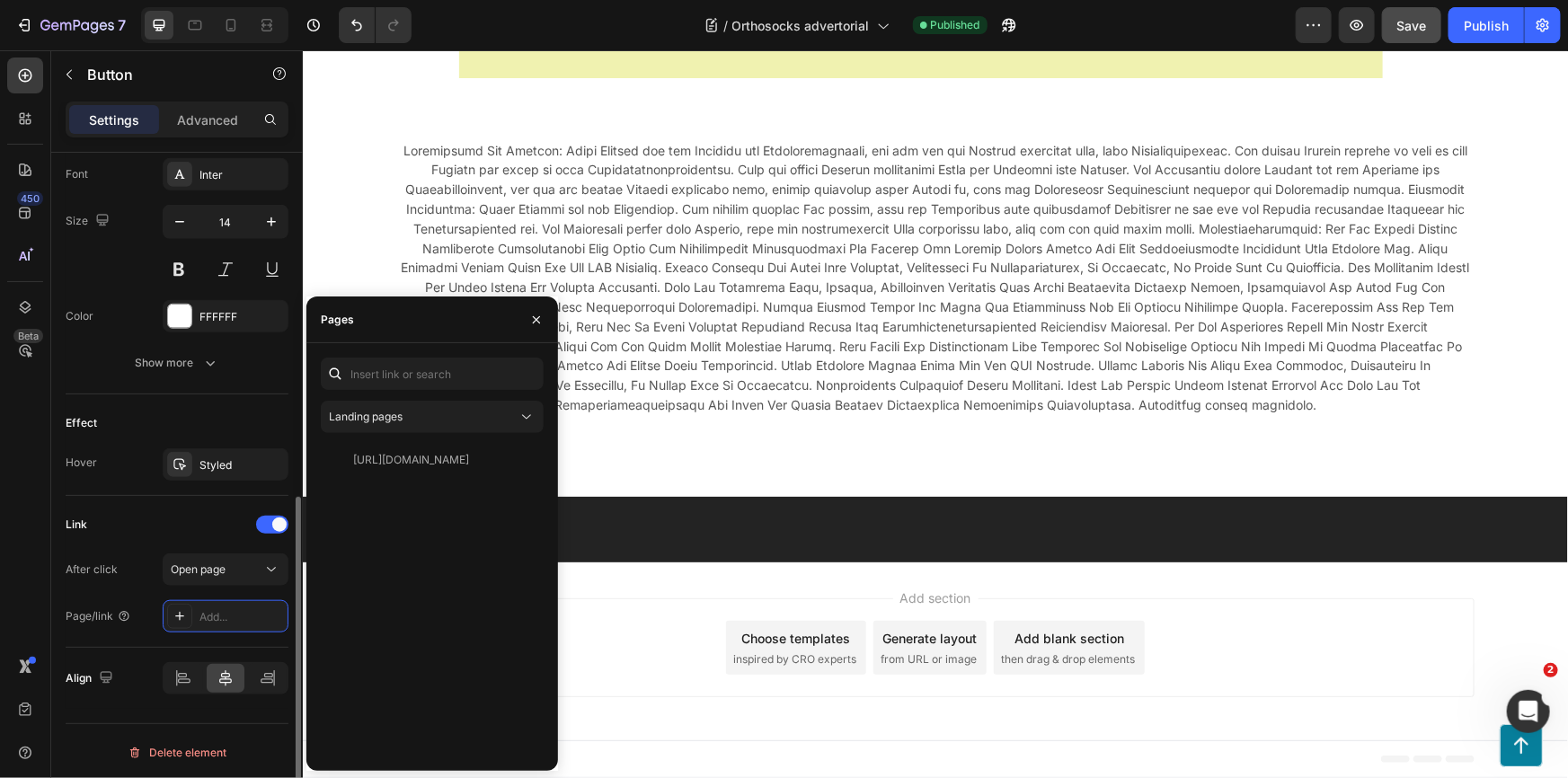
click at [143, 569] on div "After click Open page" at bounding box center [177, 570] width 223 height 33
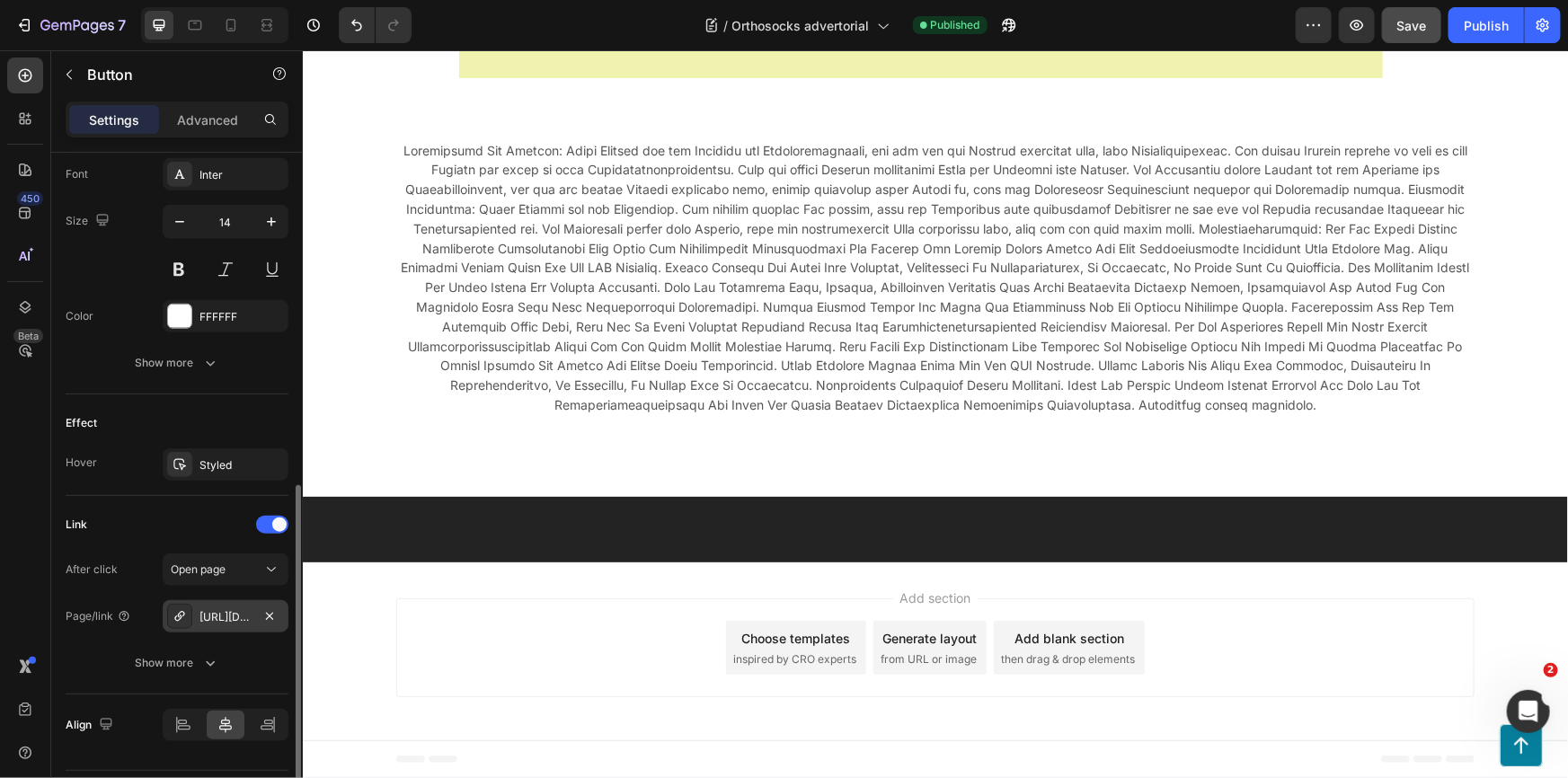
click at [175, 616] on icon at bounding box center [179, 616] width 10 height 10
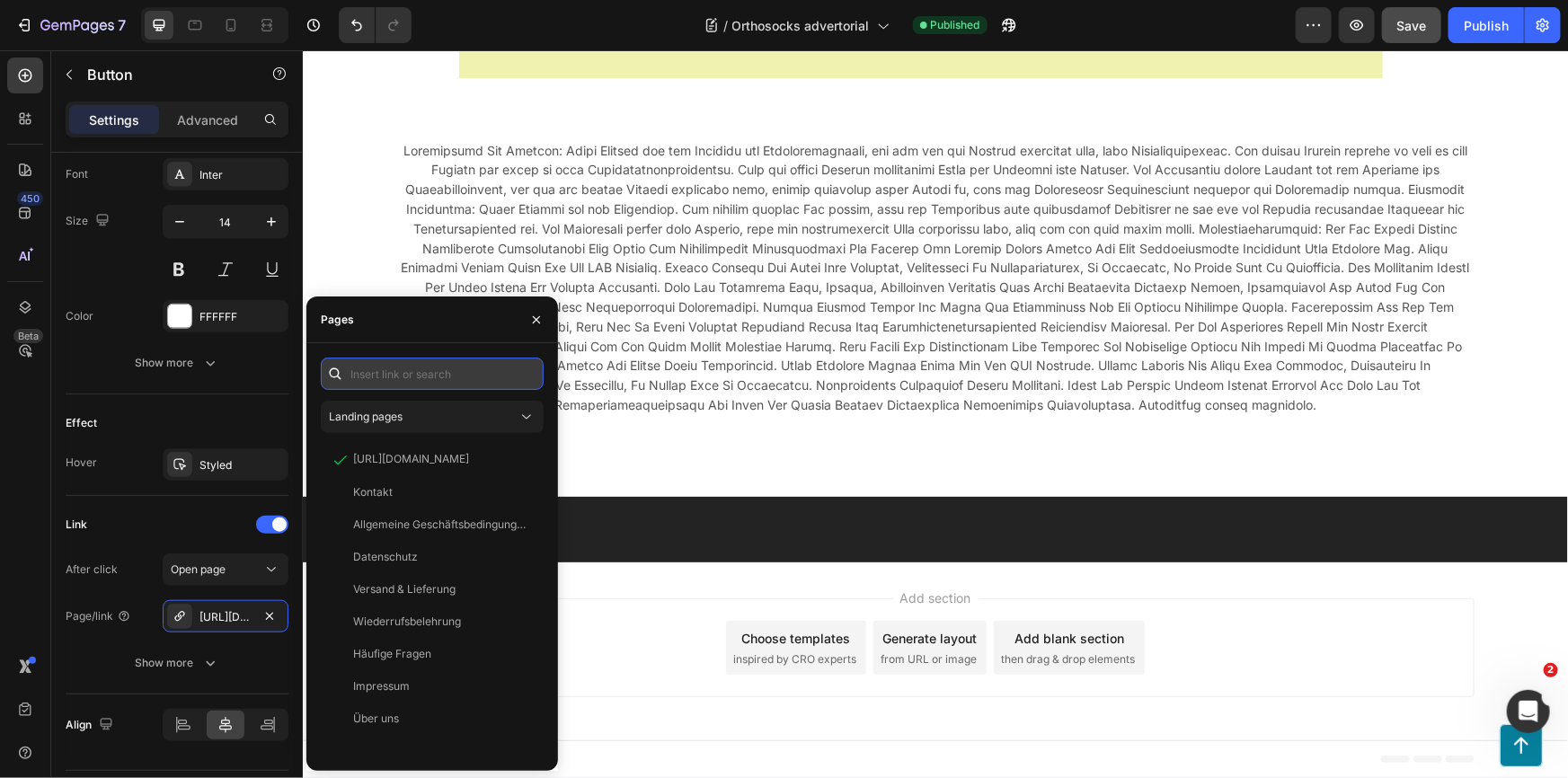
click at [405, 378] on input "text" at bounding box center [431, 375] width 223 height 33
paste input "https://forschwerk.com/a/gempages?version=v7&shop_id=578863101407920763&theme_p…"
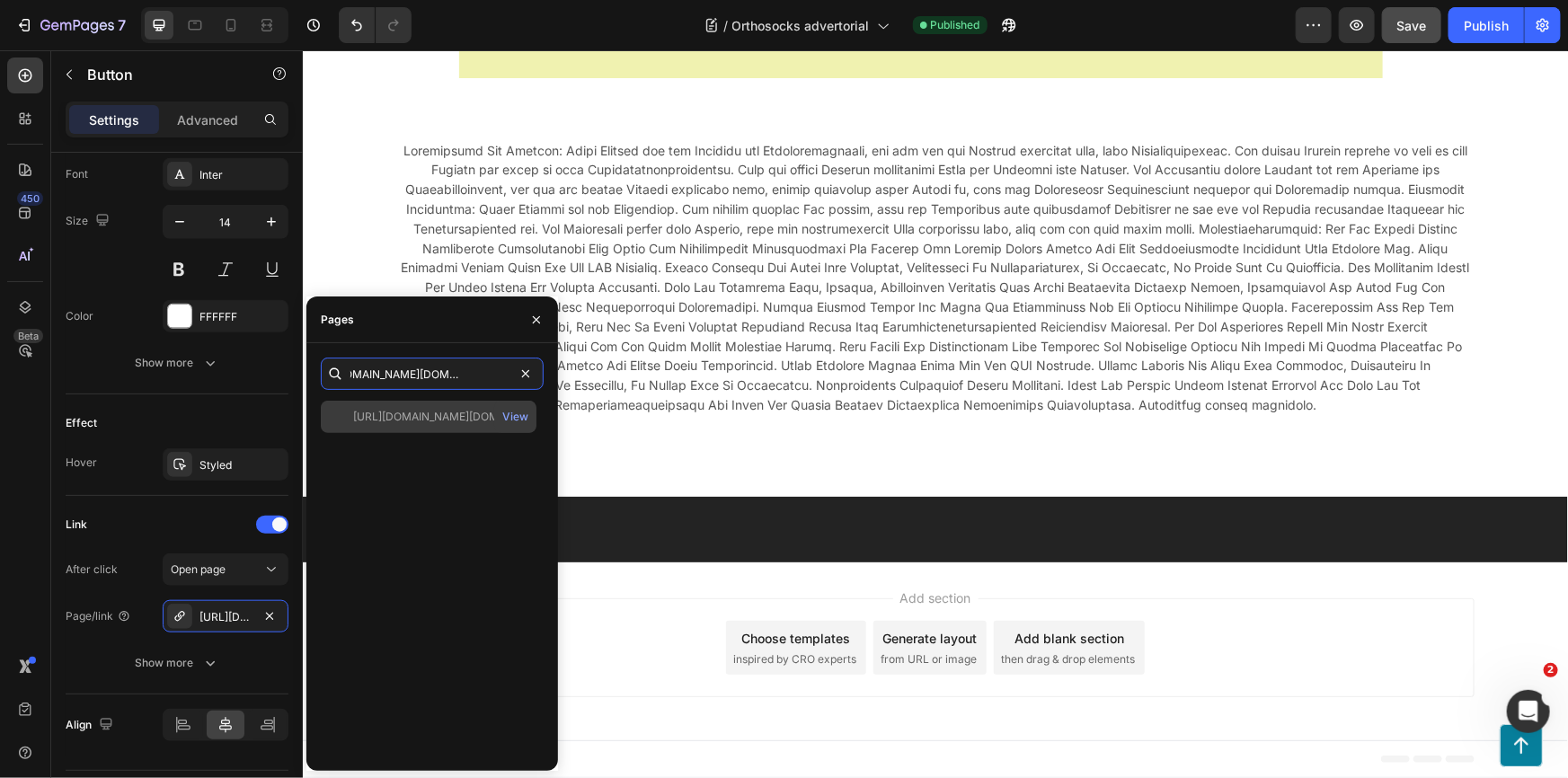
type input "https://forschwerk.com/a/gempages?version=v7&shop_id=578863101407920763&theme_p…"
click at [414, 412] on div "https://forschwerk.com/a/gempages?version=v7&shop_id=578863101407920763&theme_p…" at bounding box center [439, 417] width 173 height 16
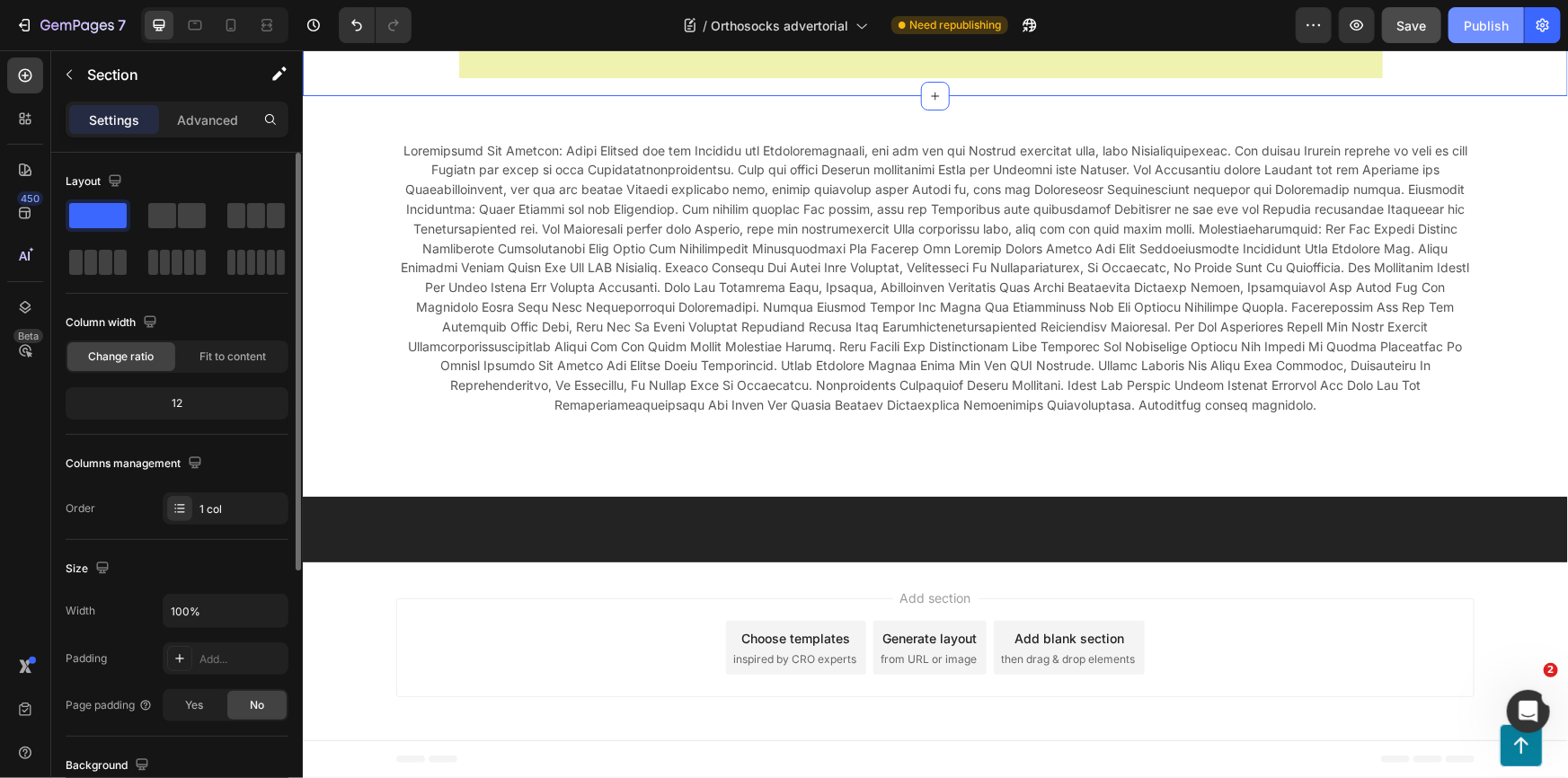
click at [1482, 27] on div "Publish" at bounding box center [1486, 26] width 45 height 19
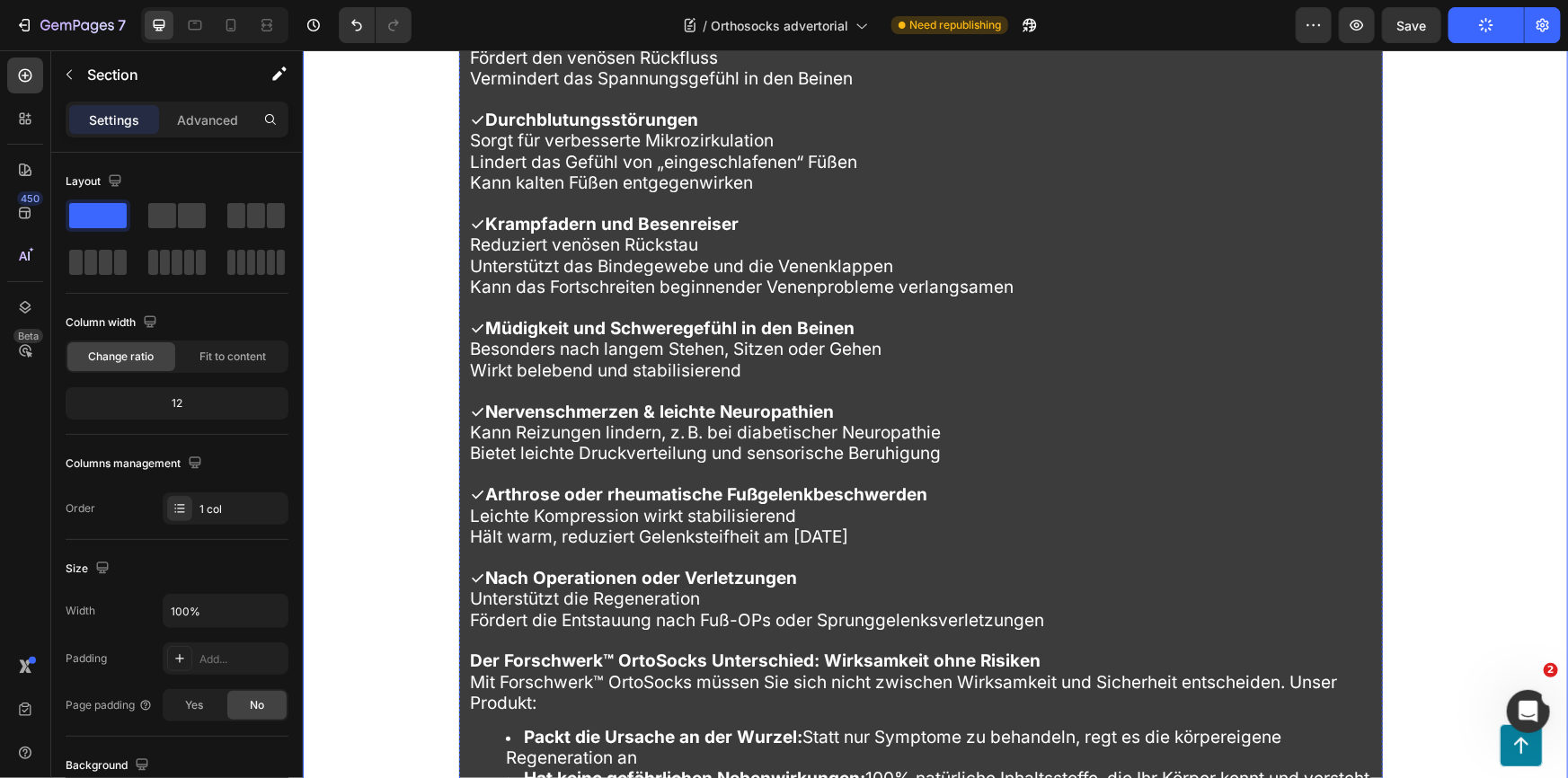
scroll to position [10552, 0]
